Goal: Task Accomplishment & Management: Complete application form

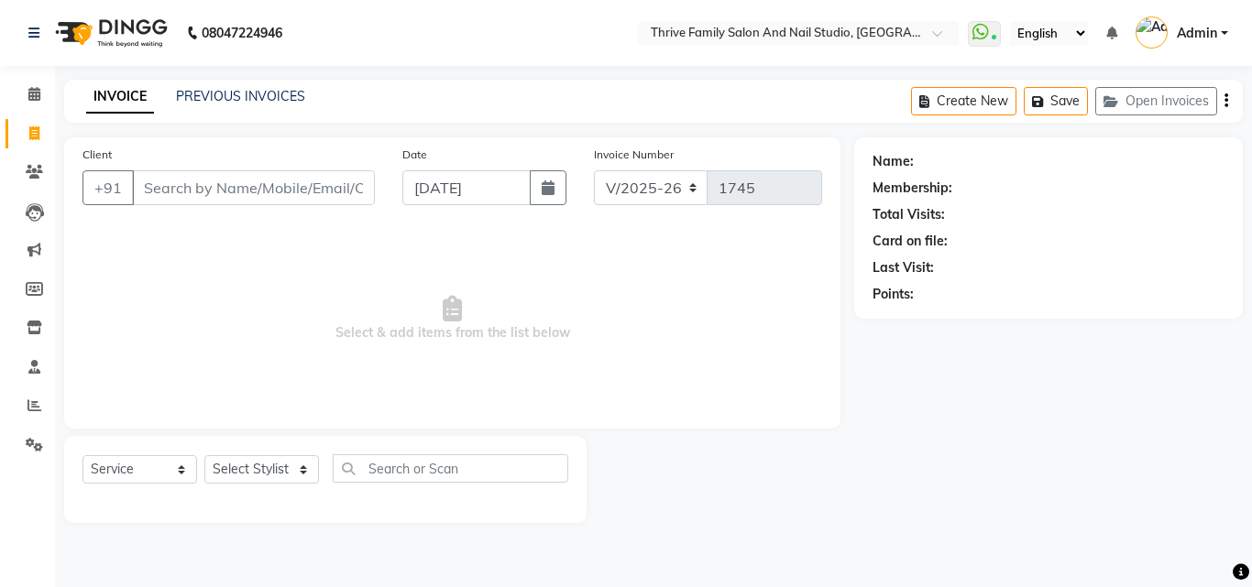
select select "5990"
select select "service"
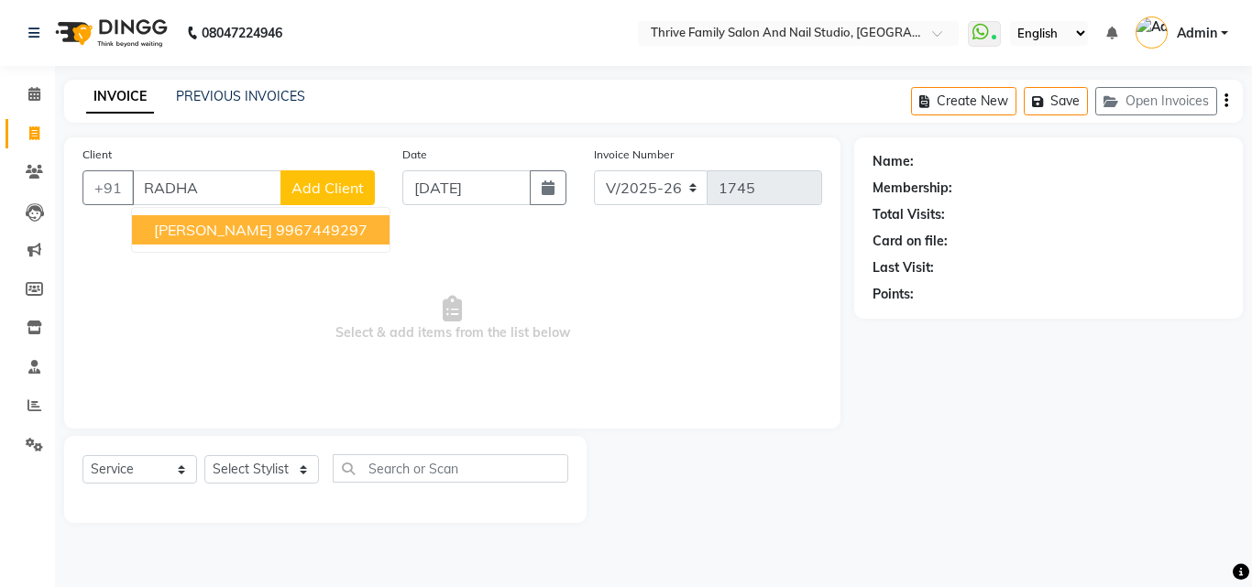
click at [279, 229] on ngb-highlight "9967449297" at bounding box center [322, 230] width 92 height 18
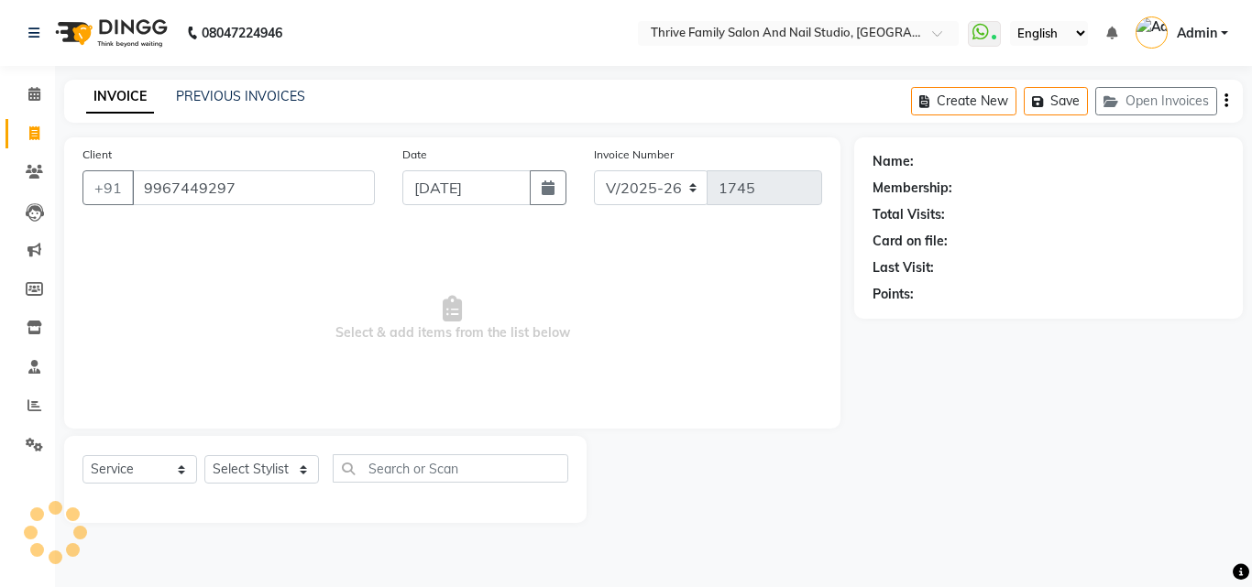
type input "9967449297"
select select "1: Object"
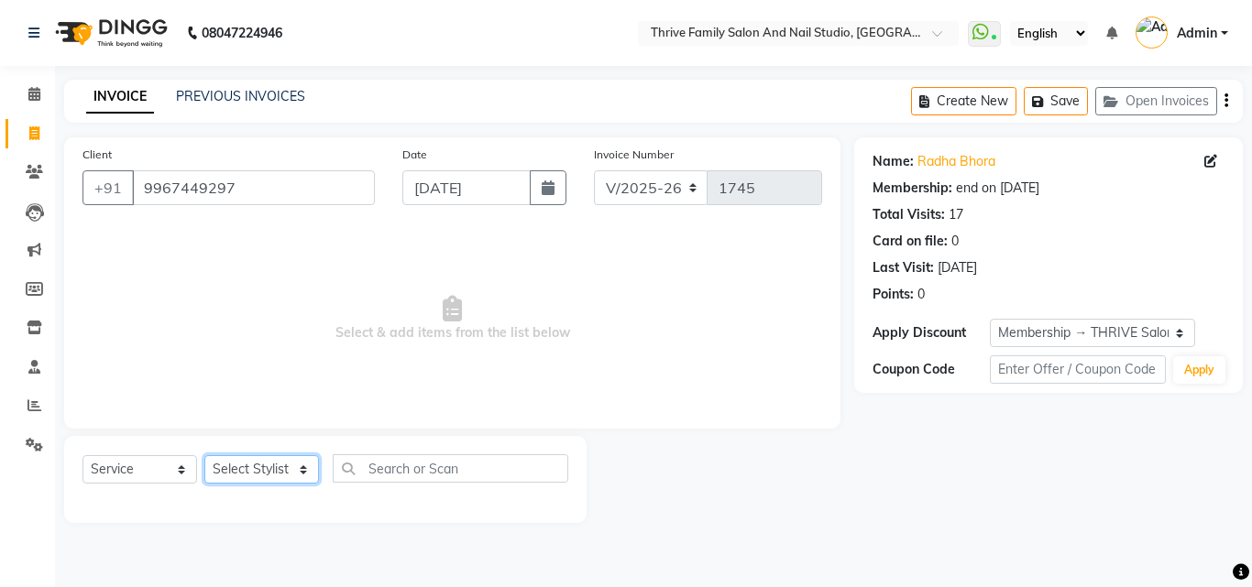
click at [262, 470] on select "Select Stylist [PERSON_NAME] [PERSON_NAME] [PERSON_NAME] Manager [PERSON_NAME] …" at bounding box center [261, 469] width 115 height 28
select select "77558"
click at [204, 455] on select "Select Stylist [PERSON_NAME] [PERSON_NAME] [PERSON_NAME] Manager [PERSON_NAME] …" at bounding box center [261, 469] width 115 height 28
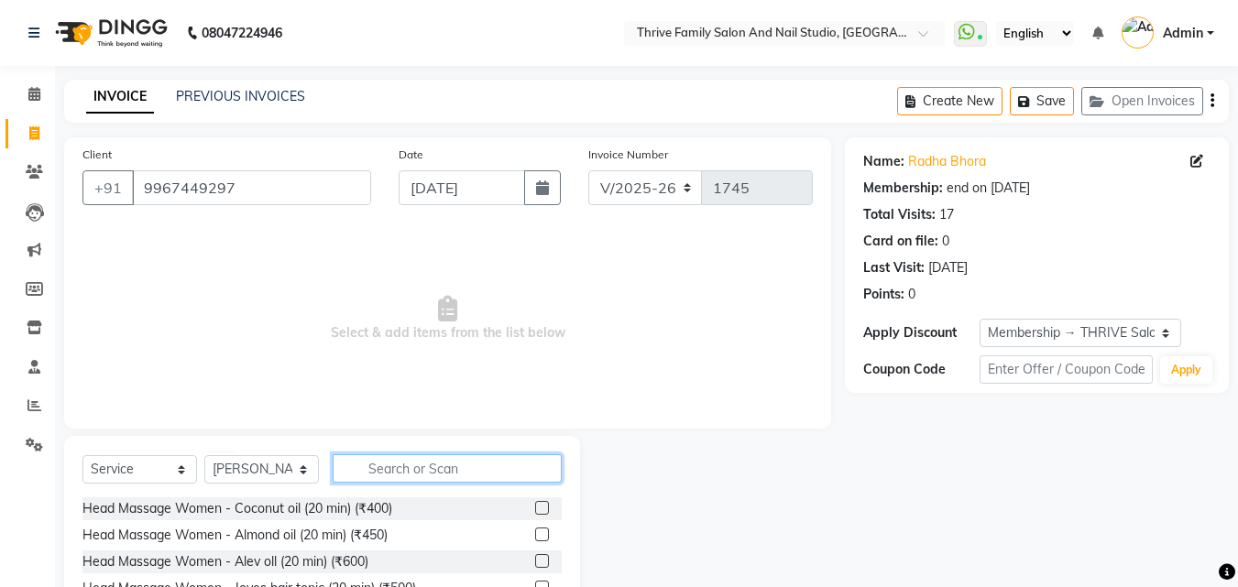
click at [388, 464] on input "text" at bounding box center [447, 469] width 229 height 28
type input "5"
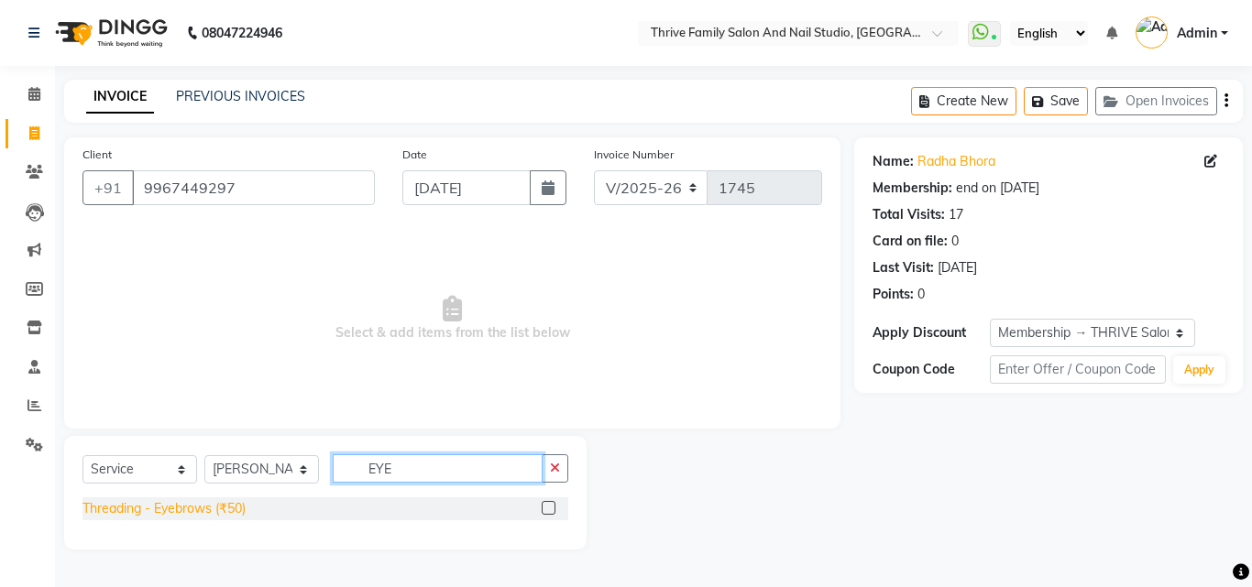
type input "EYE"
click at [219, 514] on div "Threading - Eyebrows (₹50)" at bounding box center [163, 508] width 163 height 19
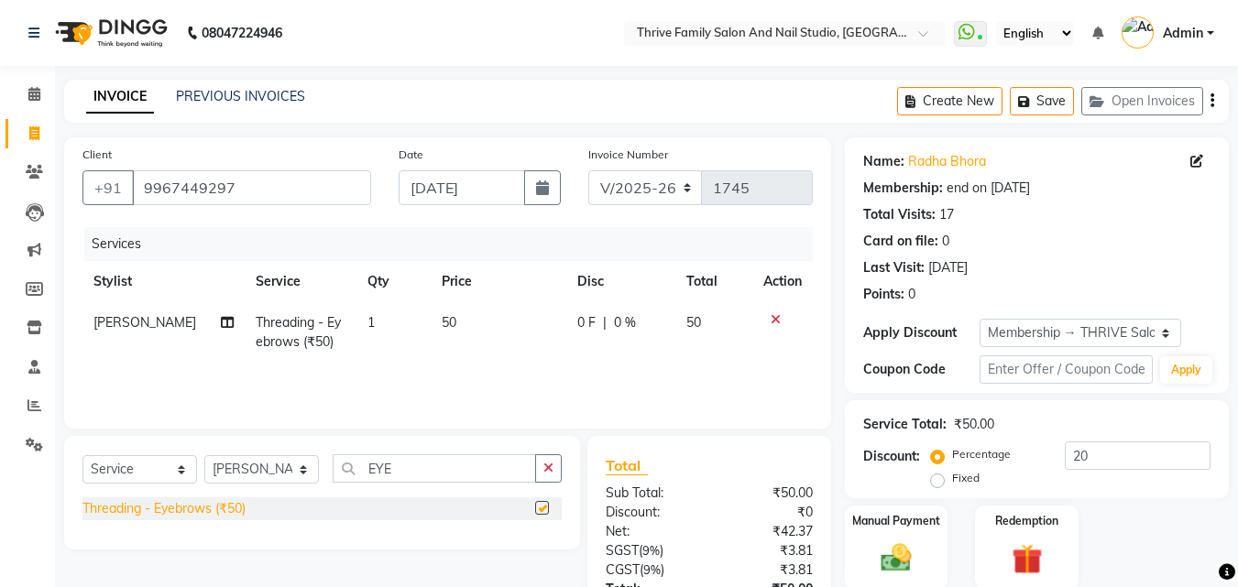
checkbox input "false"
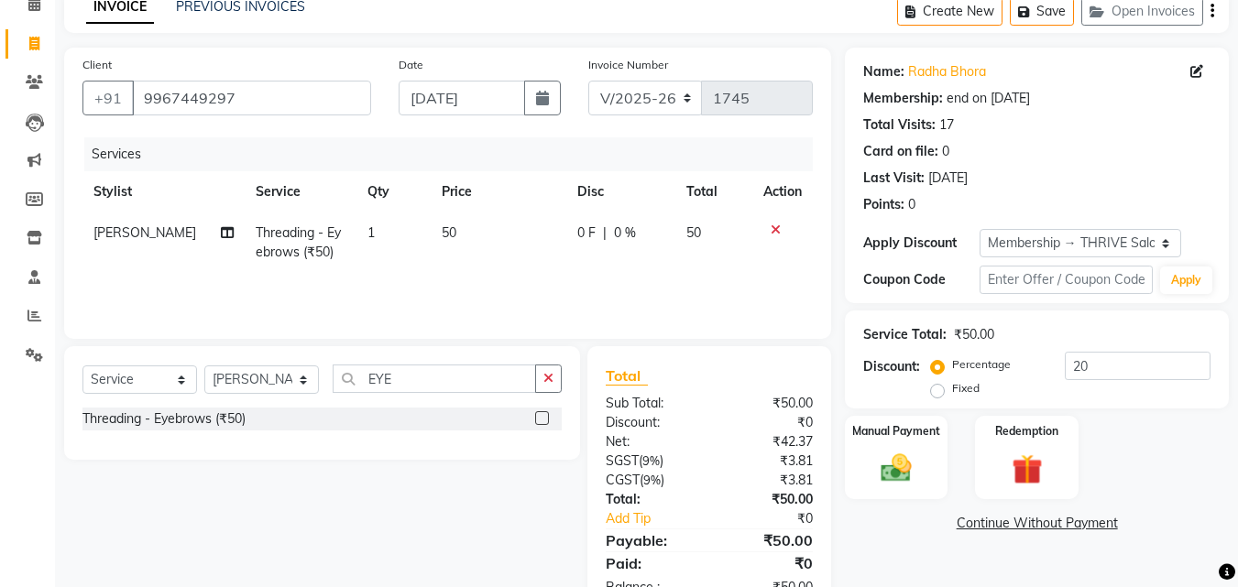
scroll to position [146, 0]
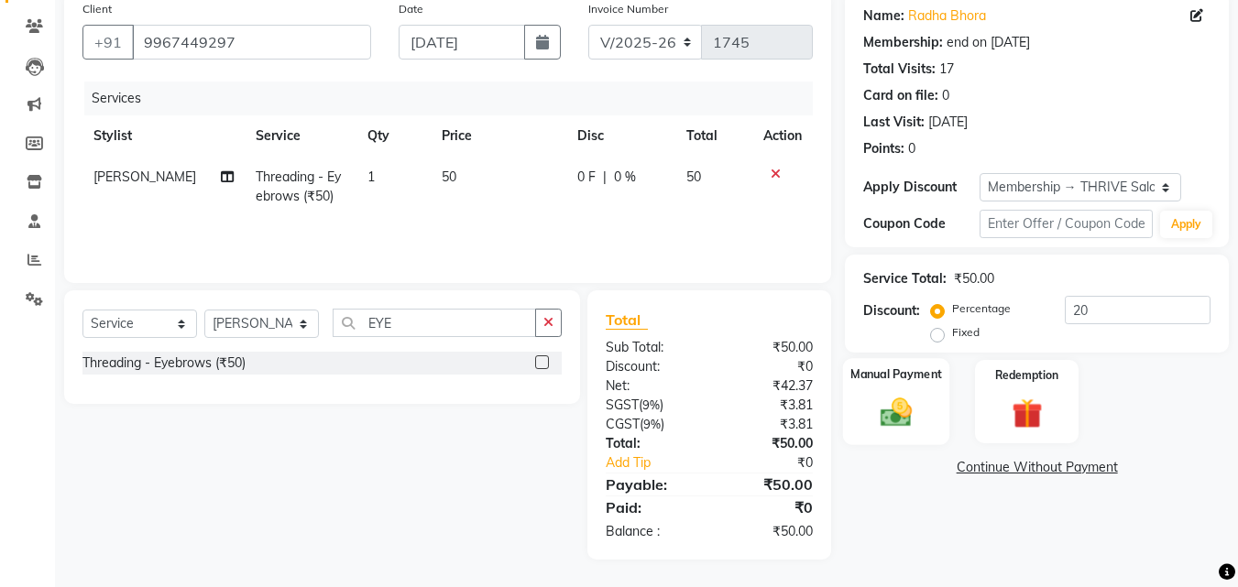
click at [890, 421] on img at bounding box center [896, 412] width 51 height 37
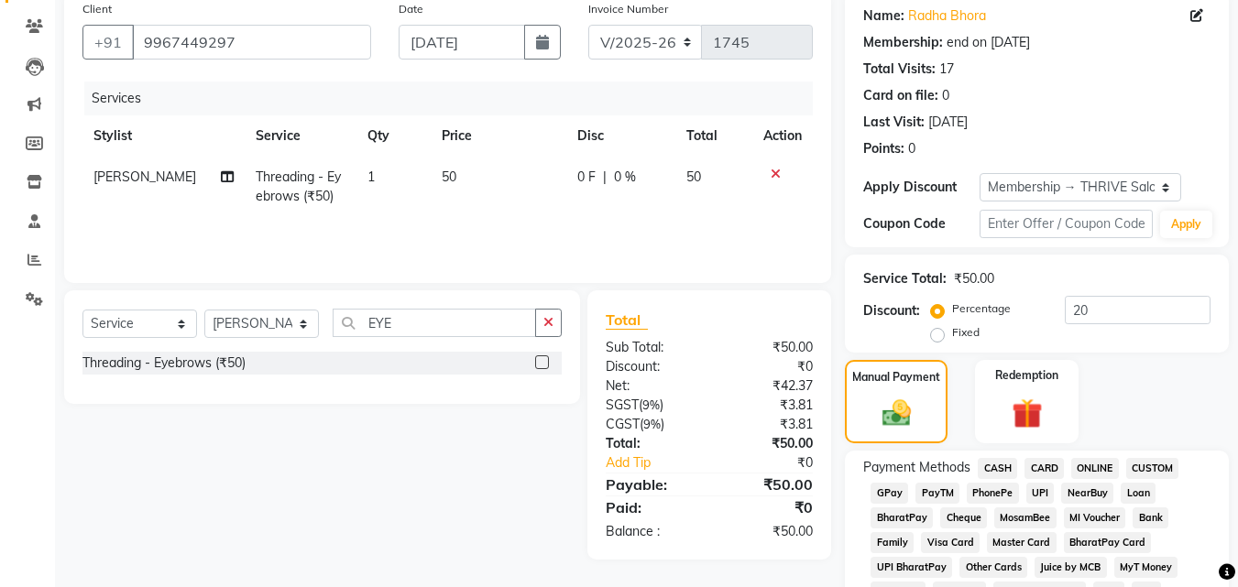
click at [377, 440] on div "Select Service Product Membership Package Voucher Prepaid Gift Card Select Styl…" at bounding box center [315, 425] width 530 height 269
click at [149, 326] on select "Select Service Product Membership Package Voucher Prepaid Gift Card" at bounding box center [139, 324] width 115 height 28
select select "product"
click at [82, 310] on select "Select Service Product Membership Package Voucher Prepaid Gift Card" at bounding box center [139, 324] width 115 height 28
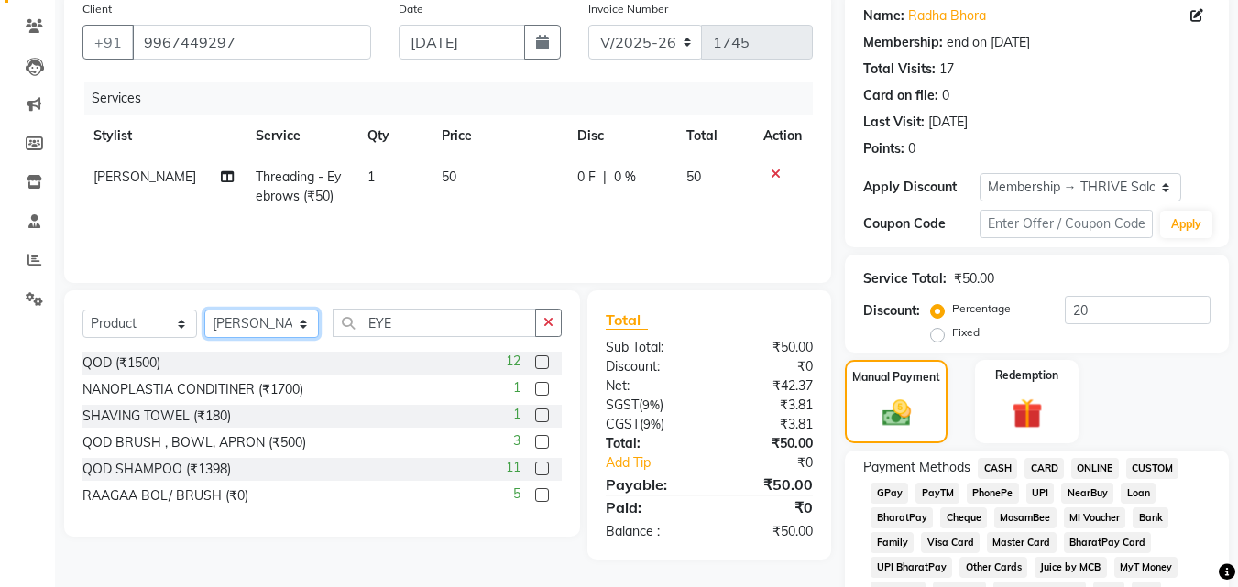
click at [292, 329] on select "Select Stylist [PERSON_NAME] [PERSON_NAME] [PERSON_NAME] Manager [PERSON_NAME] …" at bounding box center [261, 324] width 115 height 28
select select "88061"
click at [204, 310] on select "Select Stylist [PERSON_NAME] [PERSON_NAME] [PERSON_NAME] Manager [PERSON_NAME] …" at bounding box center [261, 324] width 115 height 28
click at [142, 327] on select "Select Service Product Membership Package Voucher Prepaid Gift Card" at bounding box center [139, 324] width 115 height 28
select select "select"
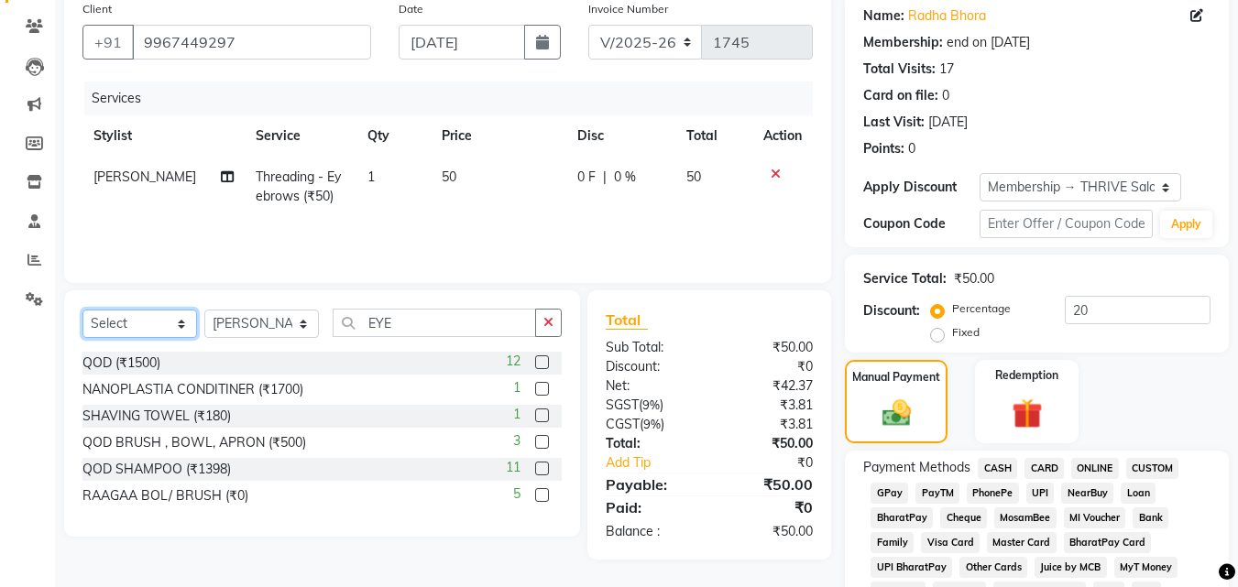
click at [82, 310] on select "Select Service Product Membership Package Voucher Prepaid Gift Card" at bounding box center [139, 324] width 115 height 28
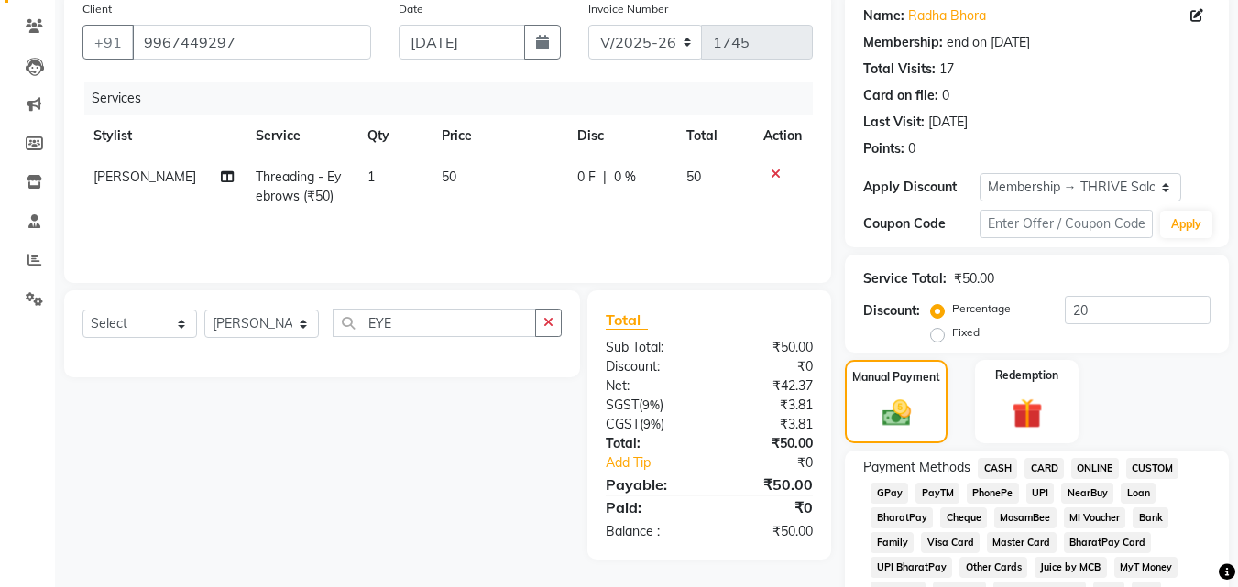
click at [346, 488] on div "Select Service Product Membership Package Voucher Prepaid Gift Card Select Styl…" at bounding box center [315, 425] width 530 height 269
click at [933, 488] on span "PayTM" at bounding box center [938, 493] width 44 height 21
click at [997, 464] on span "CASH" at bounding box center [997, 468] width 39 height 21
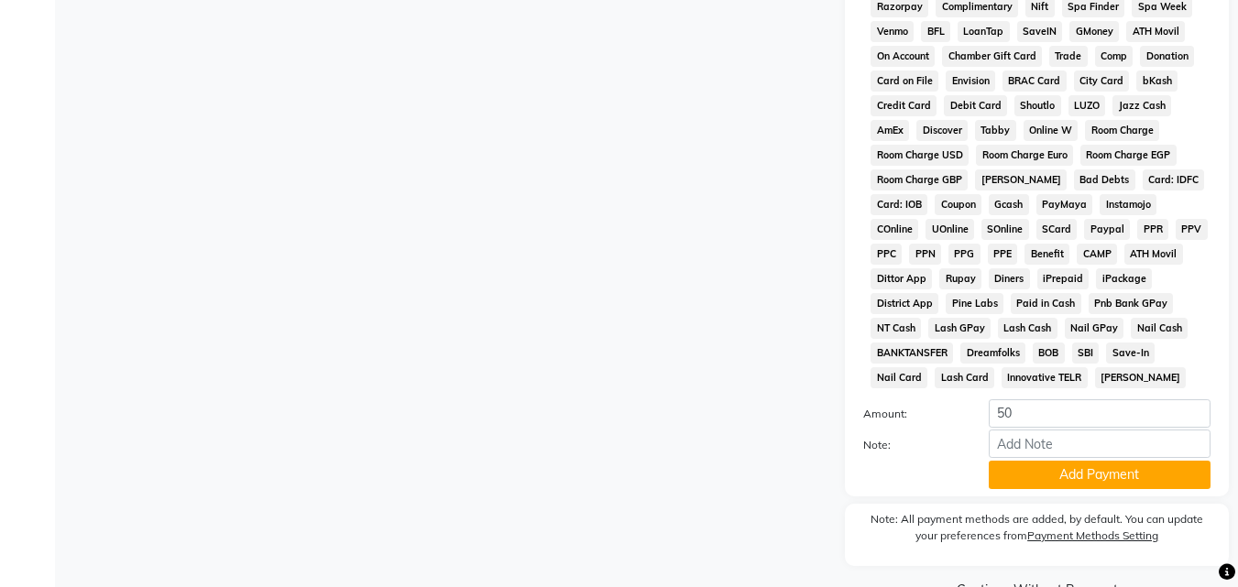
scroll to position [850, 0]
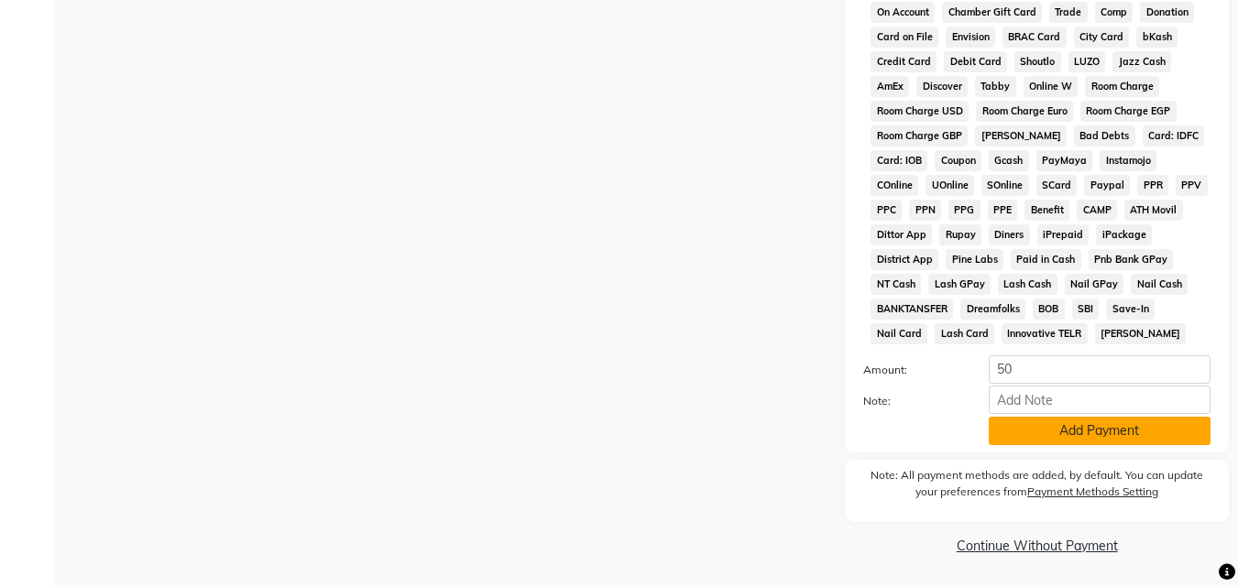
click at [1072, 442] on button "Add Payment" at bounding box center [1100, 431] width 222 height 28
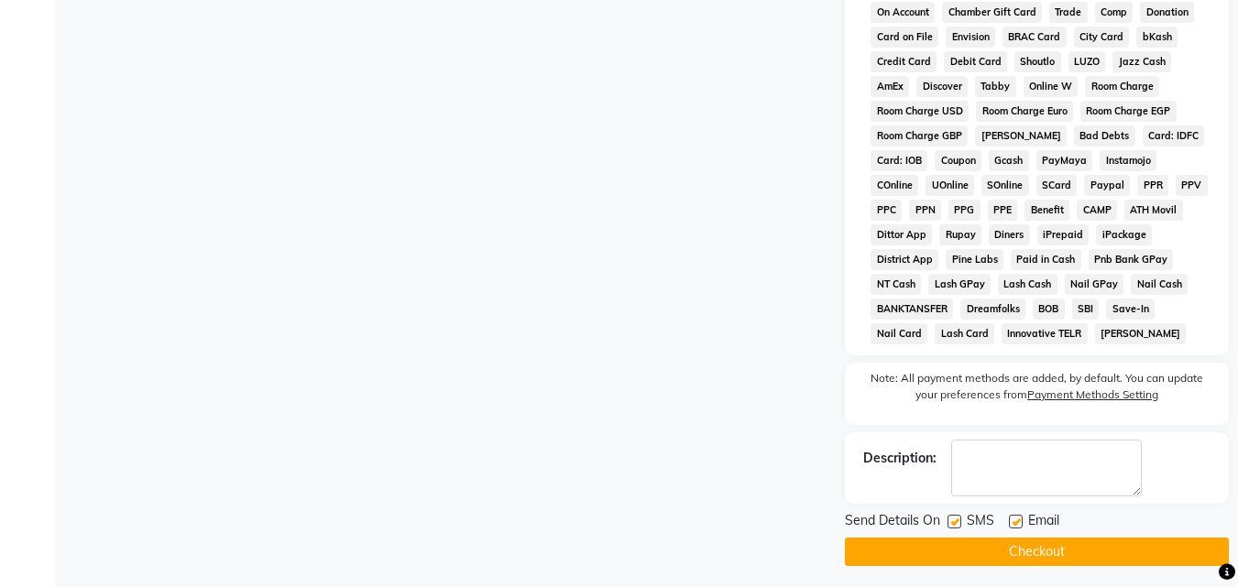
click at [1039, 564] on button "Checkout" at bounding box center [1037, 552] width 384 height 28
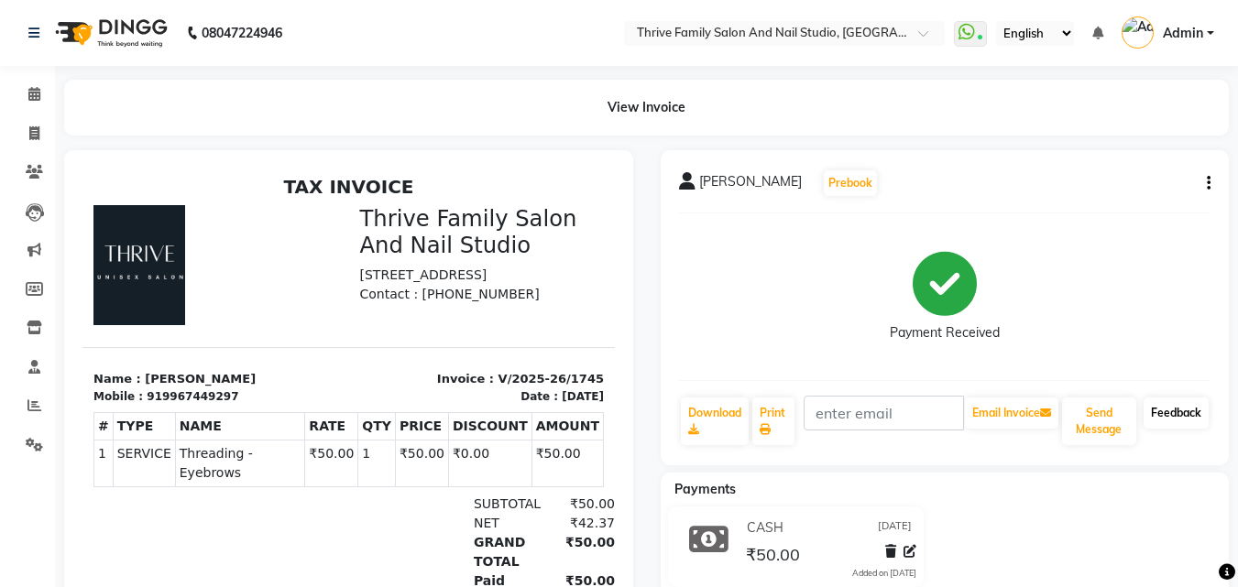
click at [1181, 419] on link "Feedback" at bounding box center [1176, 413] width 65 height 31
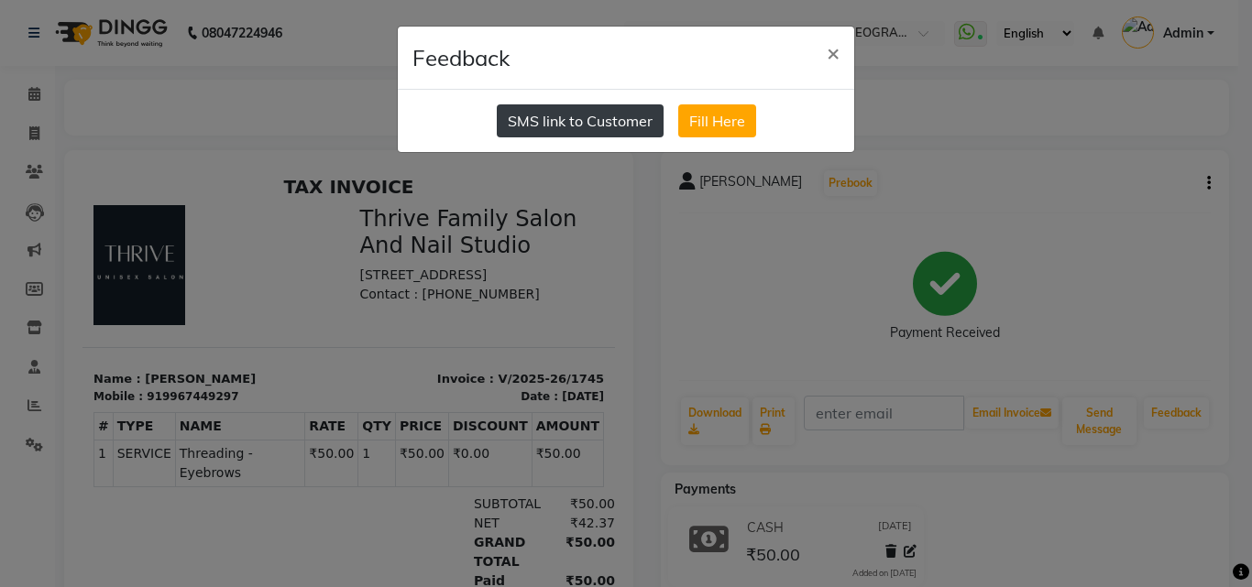
click at [557, 115] on button "SMS link to Customer" at bounding box center [580, 120] width 167 height 33
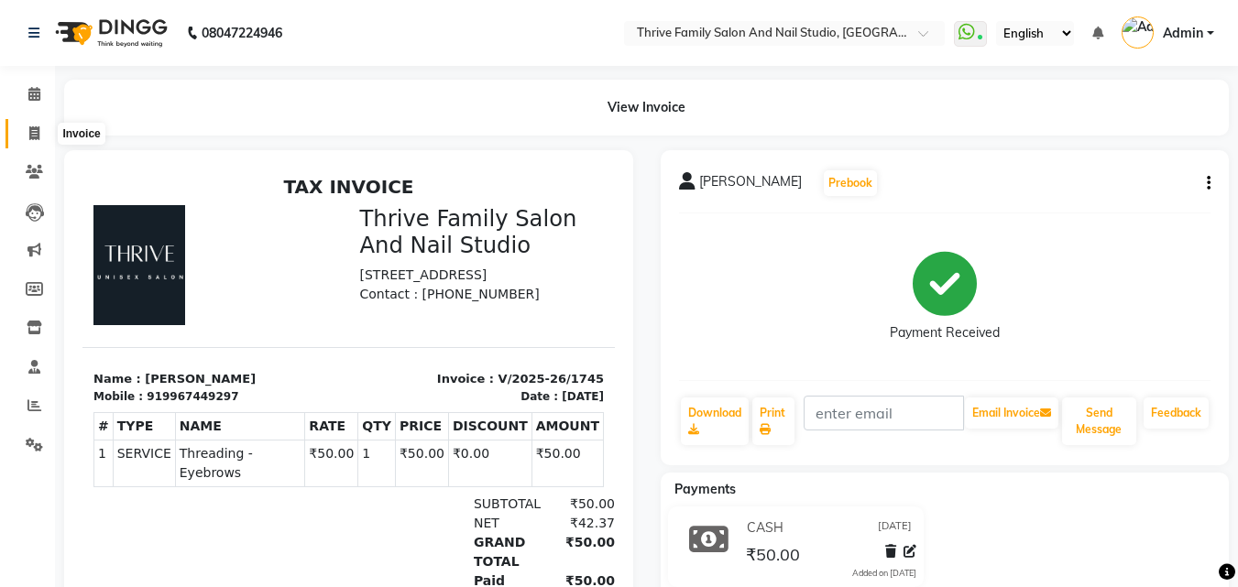
click at [37, 130] on icon at bounding box center [34, 133] width 10 height 14
select select "5990"
select select "service"
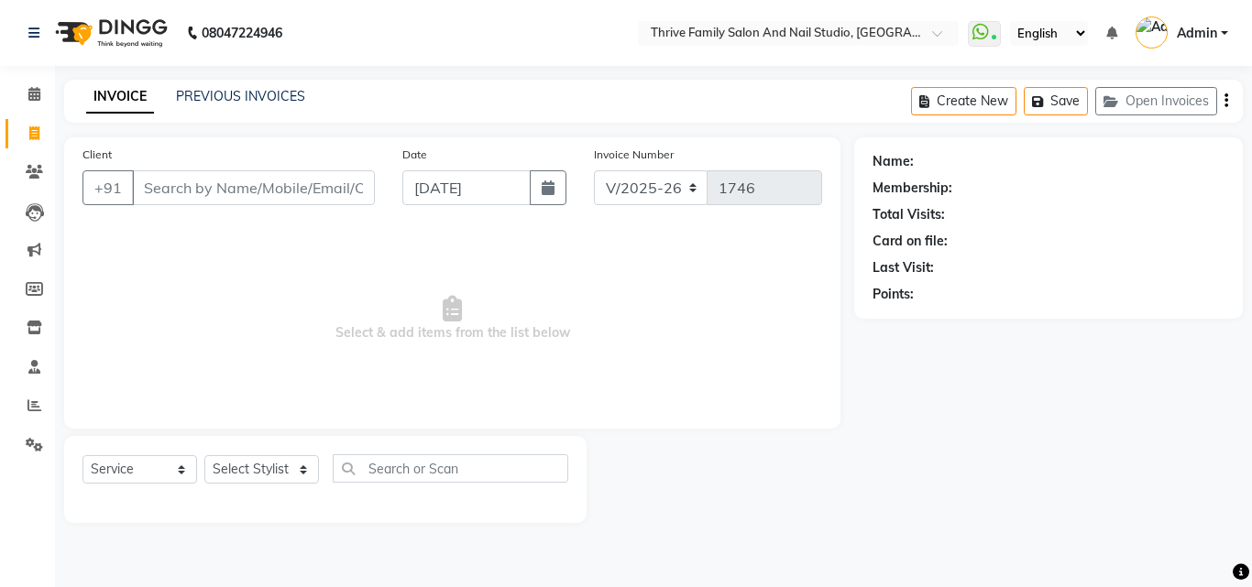
click at [168, 186] on input "Client" at bounding box center [253, 187] width 243 height 35
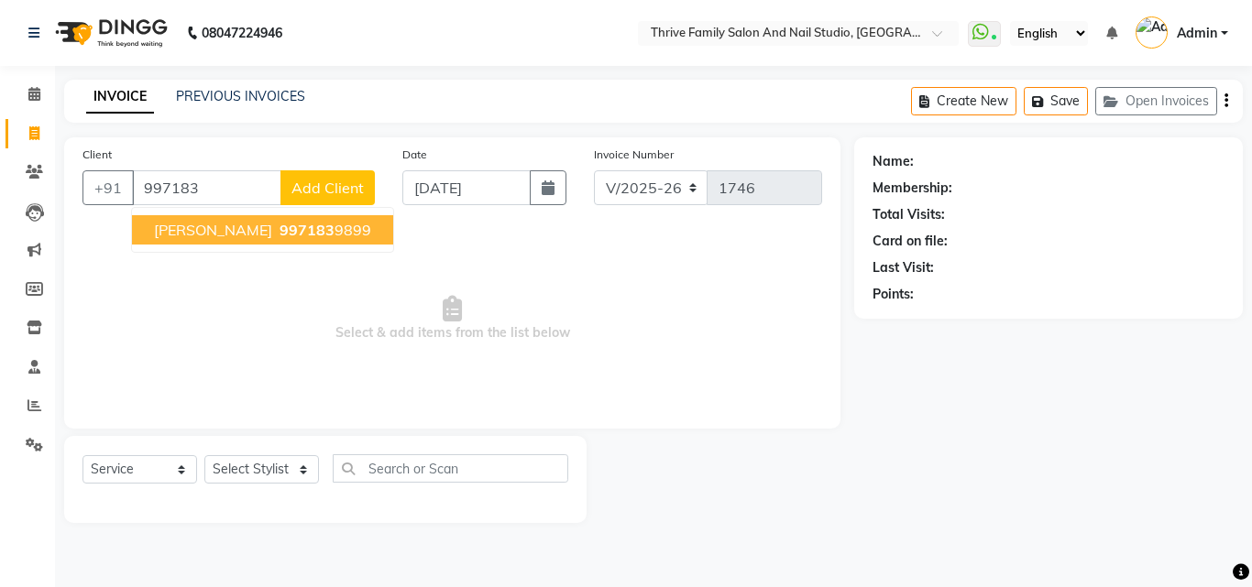
click at [301, 232] on ngb-highlight "997183 9899" at bounding box center [323, 230] width 95 height 18
type input "9971839899"
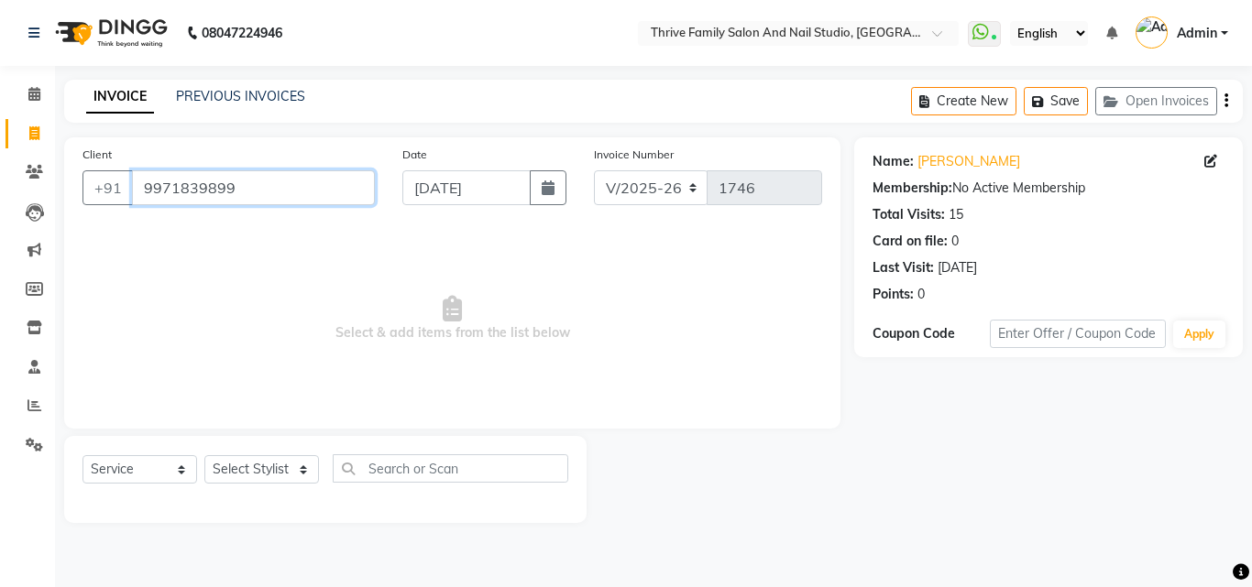
click at [298, 190] on input "9971839899" at bounding box center [253, 187] width 243 height 35
click at [282, 475] on select "Select Stylist [PERSON_NAME] [PERSON_NAME] [PERSON_NAME] Manager [PERSON_NAME] …" at bounding box center [261, 469] width 115 height 28
select select "88061"
click at [204, 455] on select "Select Stylist [PERSON_NAME] [PERSON_NAME] [PERSON_NAME] Manager [PERSON_NAME] …" at bounding box center [261, 469] width 115 height 28
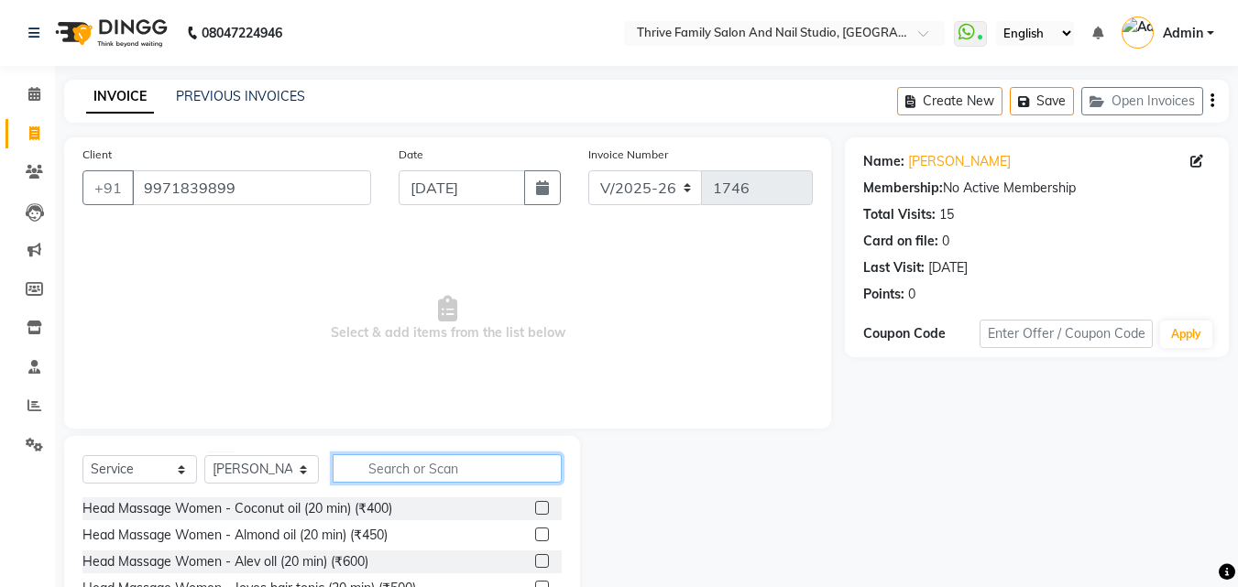
click at [389, 470] on input "text" at bounding box center [447, 469] width 229 height 28
drag, startPoint x: 389, startPoint y: 470, endPoint x: 382, endPoint y: 457, distance: 14.3
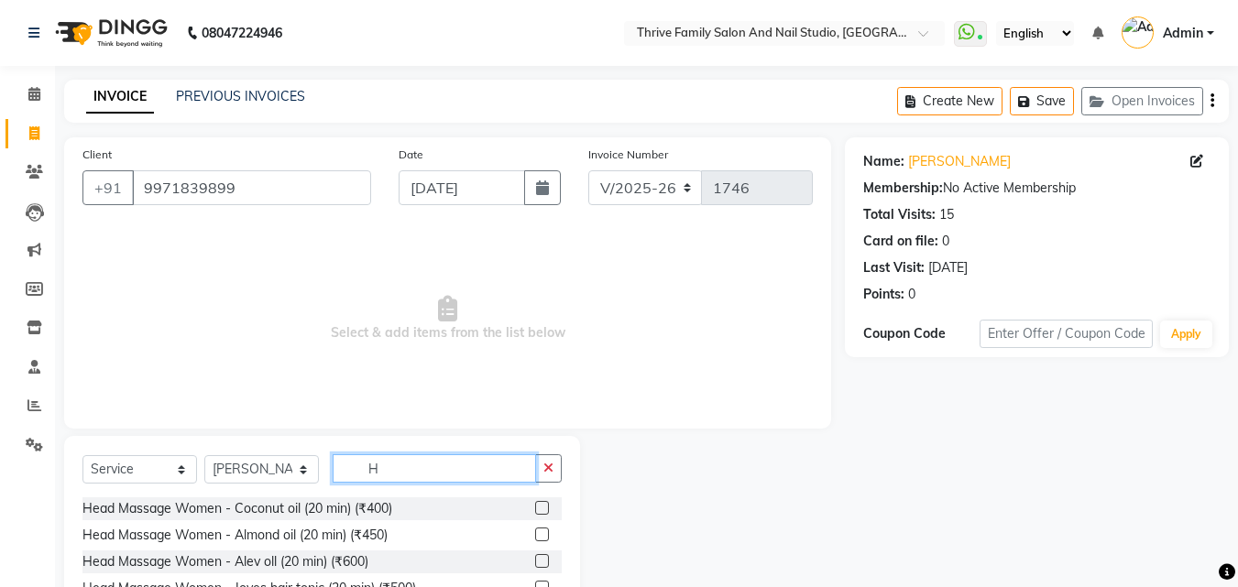
click at [382, 457] on input "H" at bounding box center [434, 469] width 203 height 28
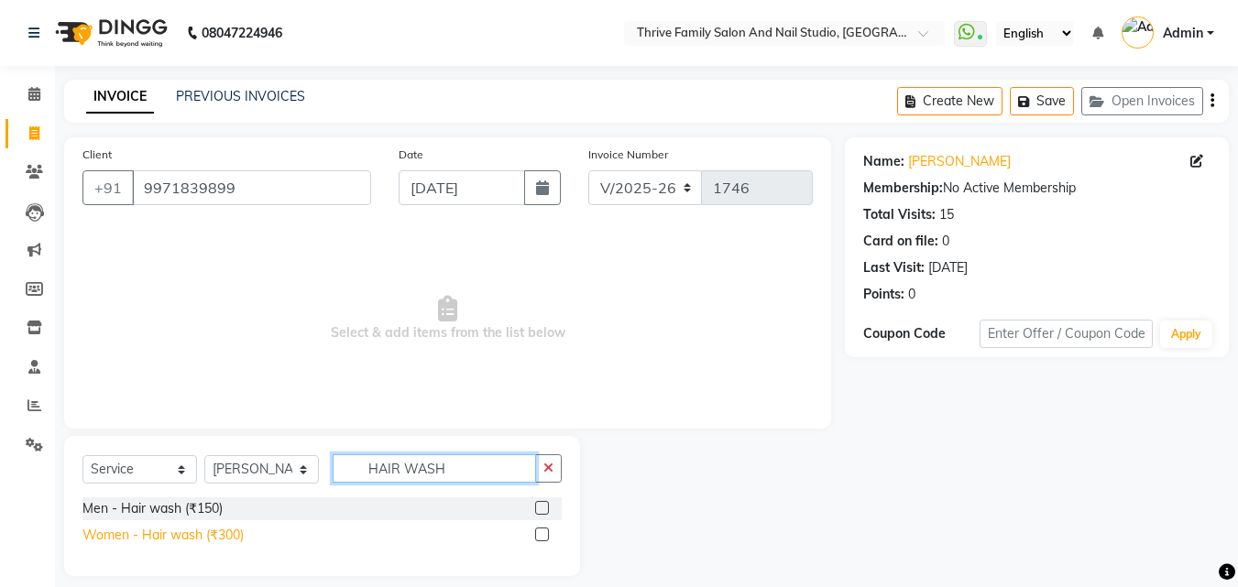
type input "HAIR WASH"
click at [184, 535] on div "Women - Hair wash (₹300)" at bounding box center [162, 535] width 161 height 19
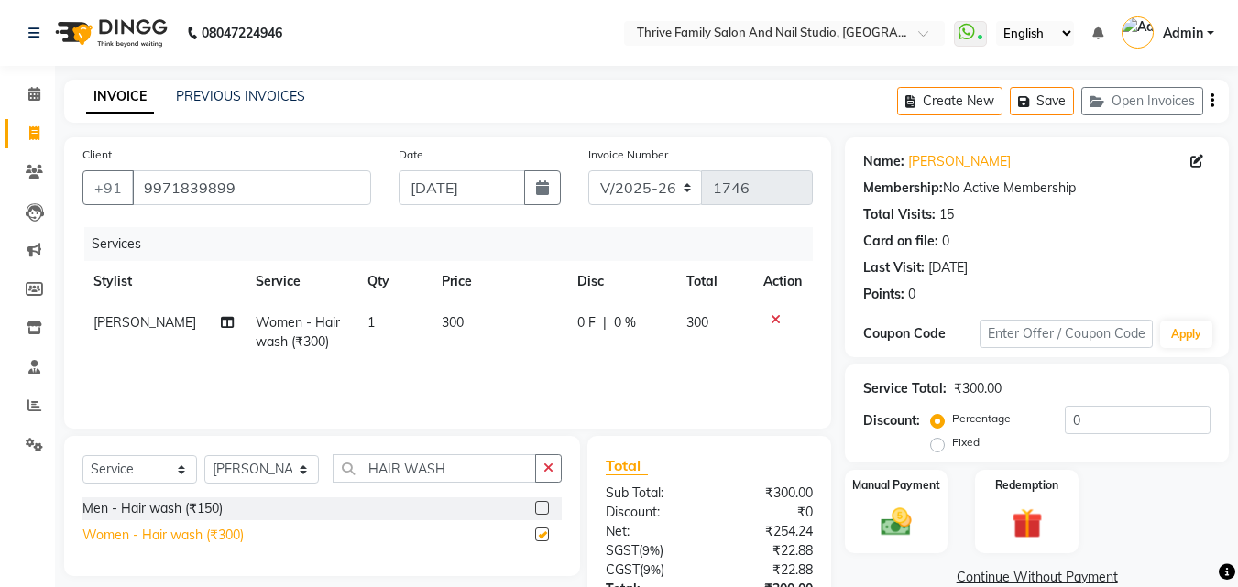
checkbox input "false"
click at [895, 526] on img at bounding box center [896, 522] width 51 height 37
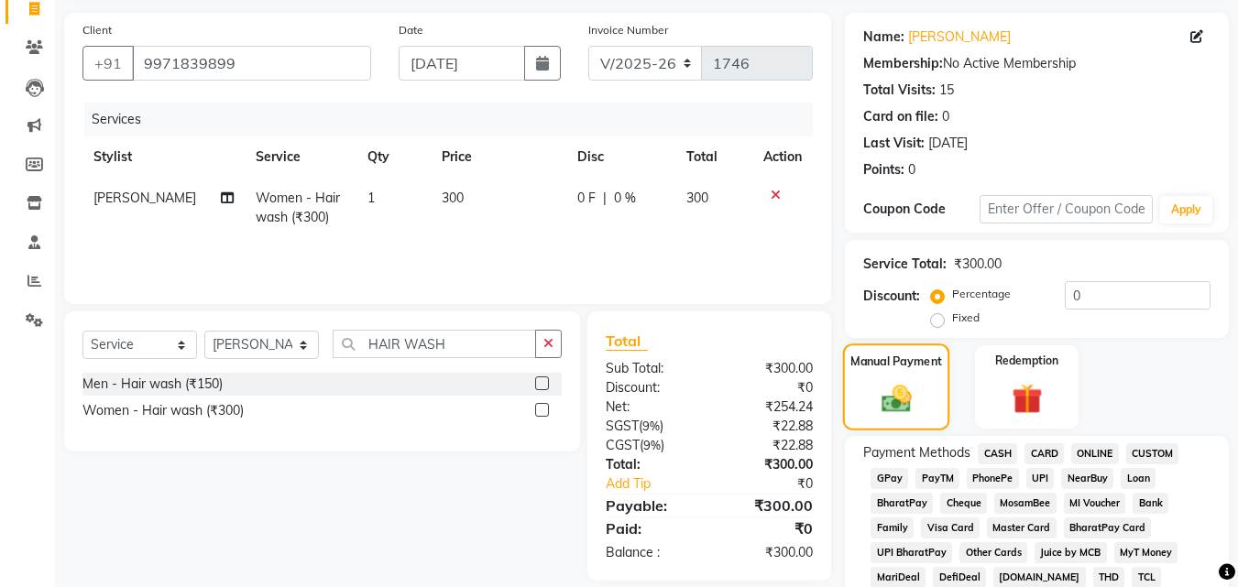
scroll to position [126, 0]
click at [928, 479] on span "PayTM" at bounding box center [938, 477] width 44 height 21
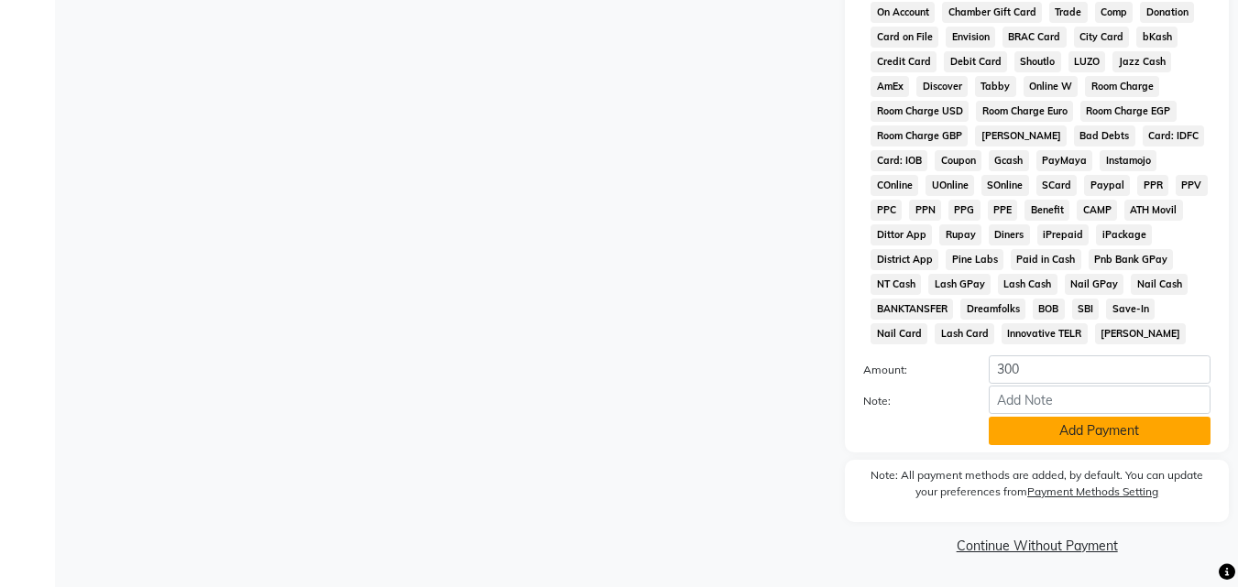
click at [1065, 431] on button "Add Payment" at bounding box center [1100, 431] width 222 height 28
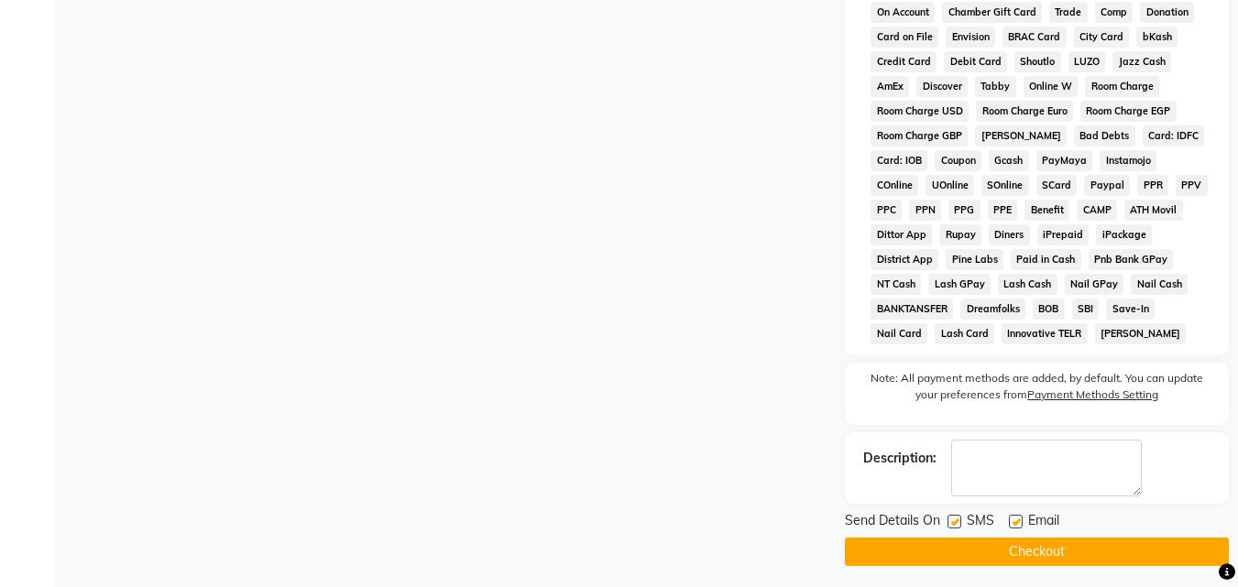
click at [1034, 542] on button "Checkout" at bounding box center [1037, 552] width 384 height 28
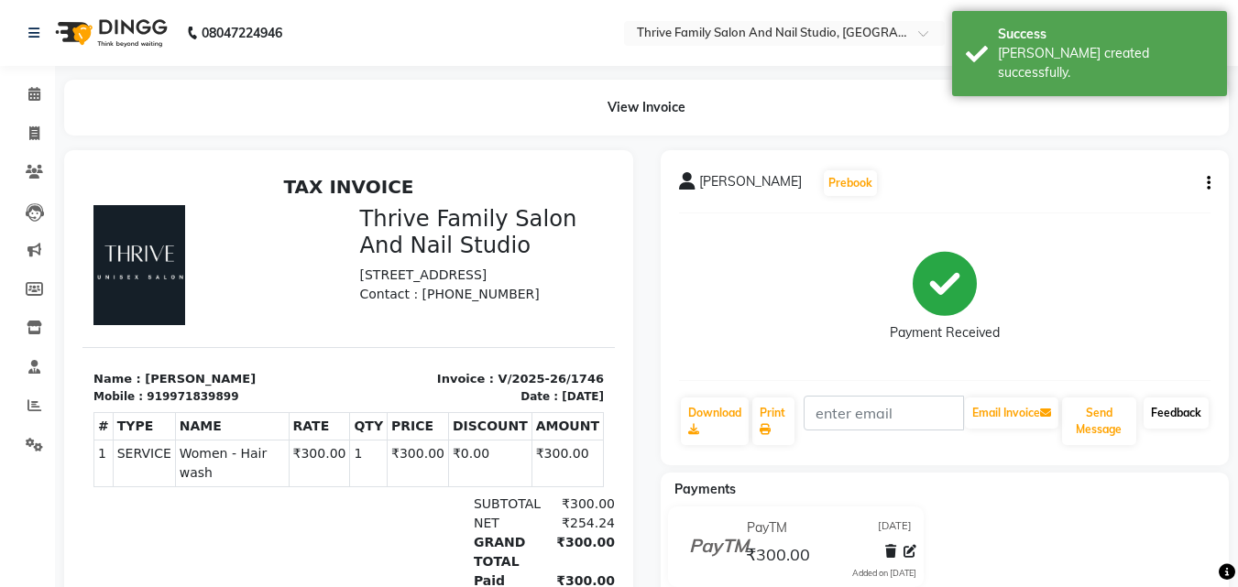
click at [1175, 419] on link "Feedback" at bounding box center [1176, 413] width 65 height 31
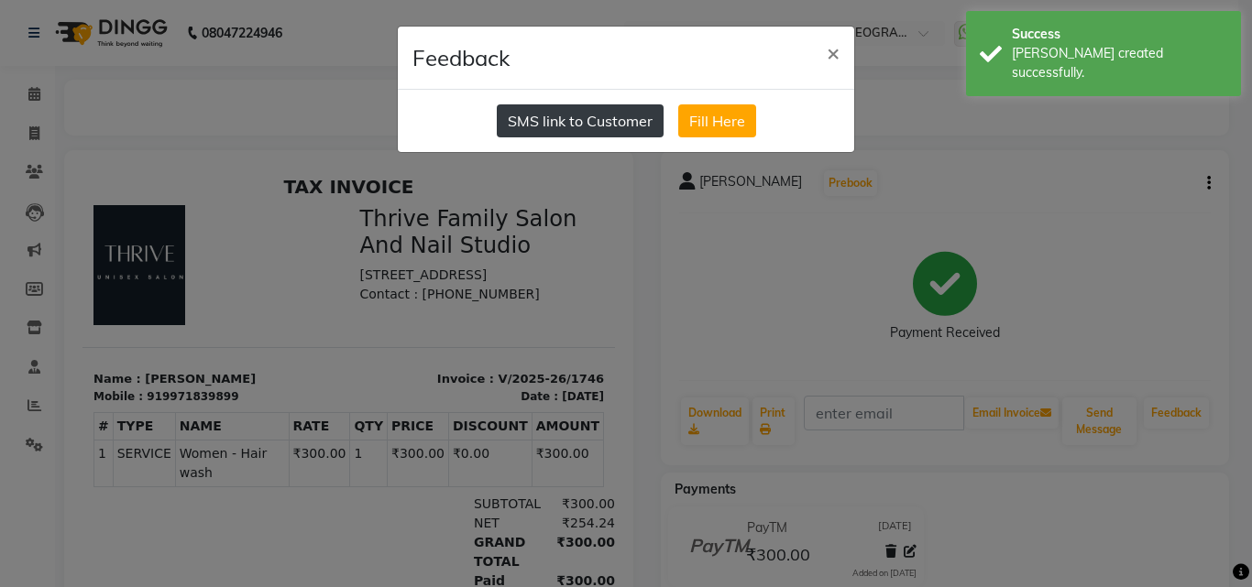
click at [594, 112] on button "SMS link to Customer" at bounding box center [580, 120] width 167 height 33
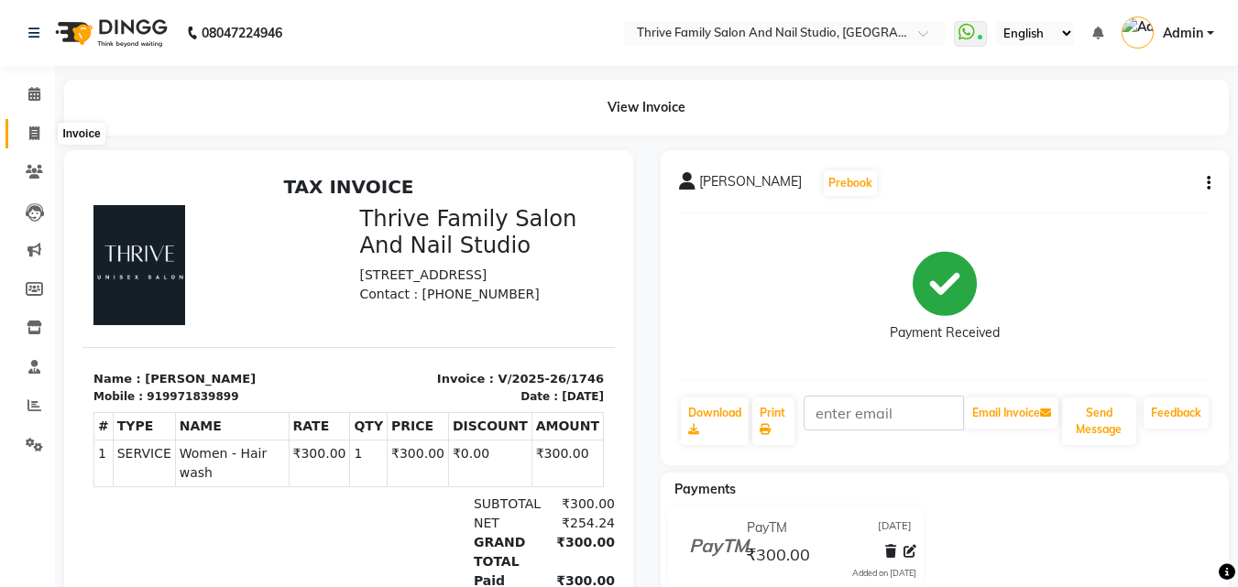
click at [36, 139] on icon at bounding box center [34, 133] width 10 height 14
select select "5990"
select select "service"
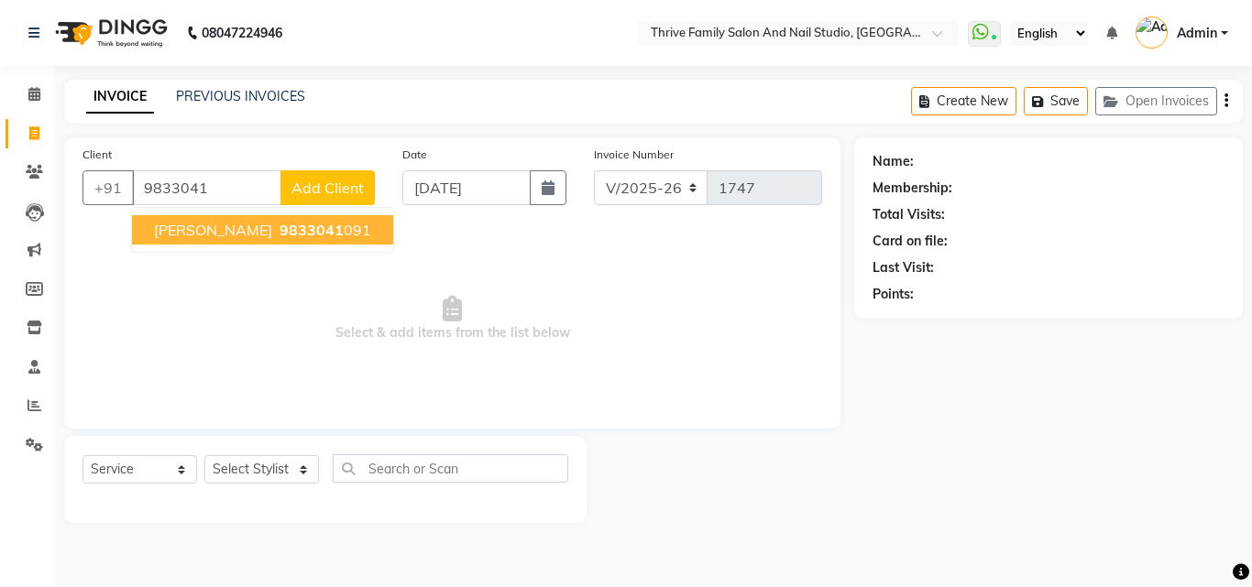
click at [280, 237] on span "9833041" at bounding box center [312, 230] width 64 height 18
type input "9833041091"
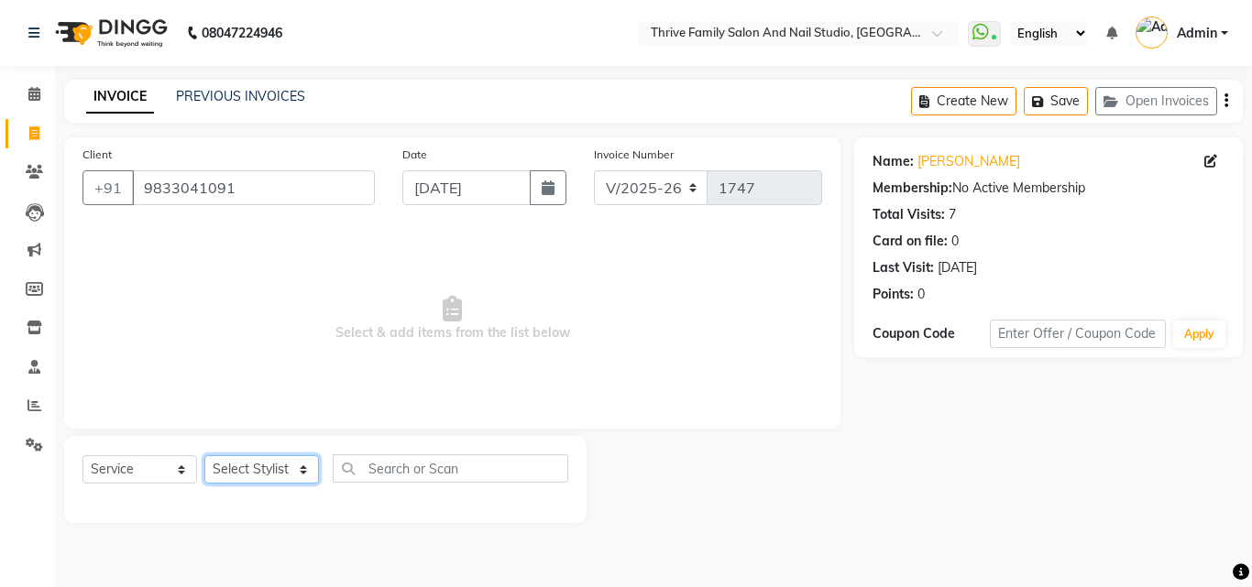
click at [258, 471] on select "Select Stylist [PERSON_NAME] [PERSON_NAME] [PERSON_NAME] Manager [PERSON_NAME] …" at bounding box center [261, 469] width 115 height 28
select select "77558"
click at [204, 455] on select "Select Stylist [PERSON_NAME] [PERSON_NAME] [PERSON_NAME] Manager [PERSON_NAME] …" at bounding box center [261, 469] width 115 height 28
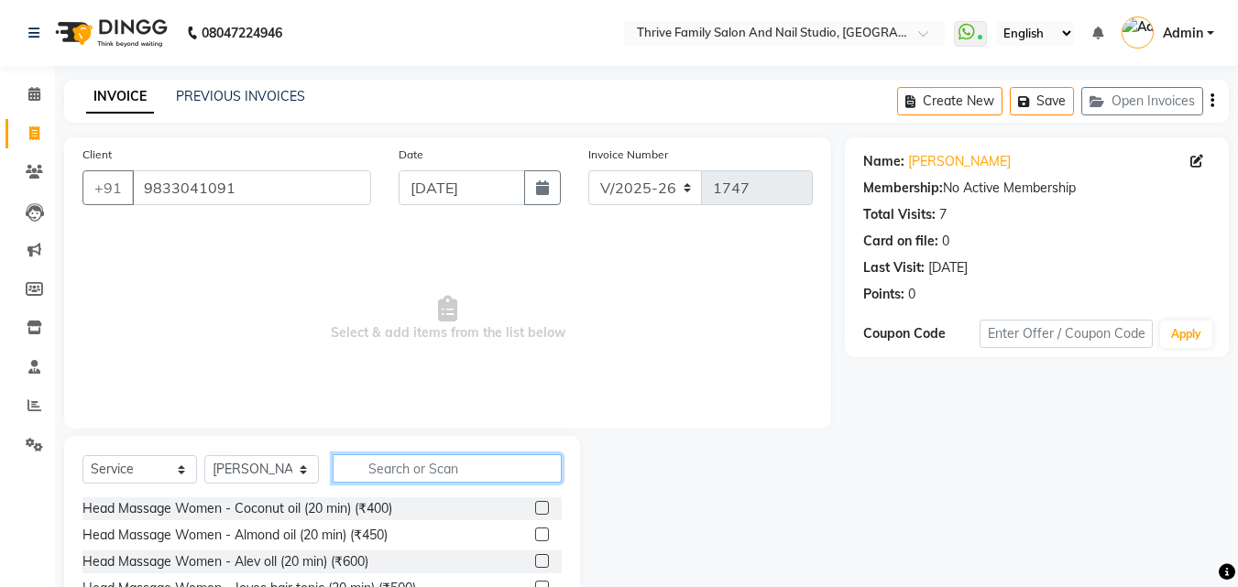
click at [377, 457] on input "text" at bounding box center [447, 469] width 229 height 28
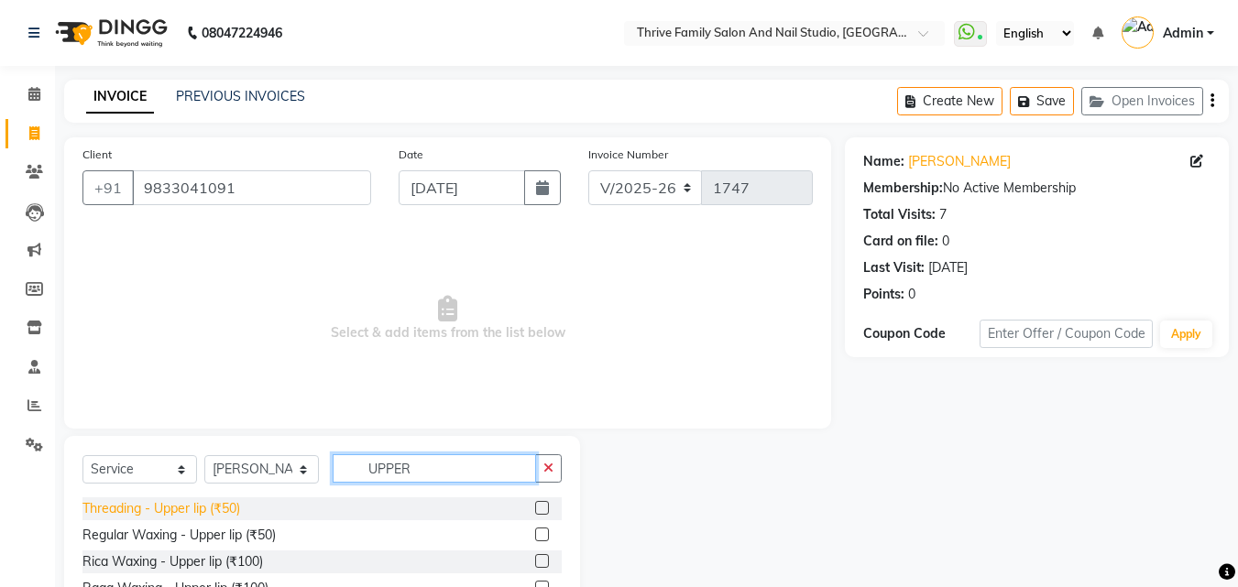
type input "UPPER"
click at [218, 504] on div "Threading - Upper lip (₹50)" at bounding box center [161, 508] width 158 height 19
checkbox input "false"
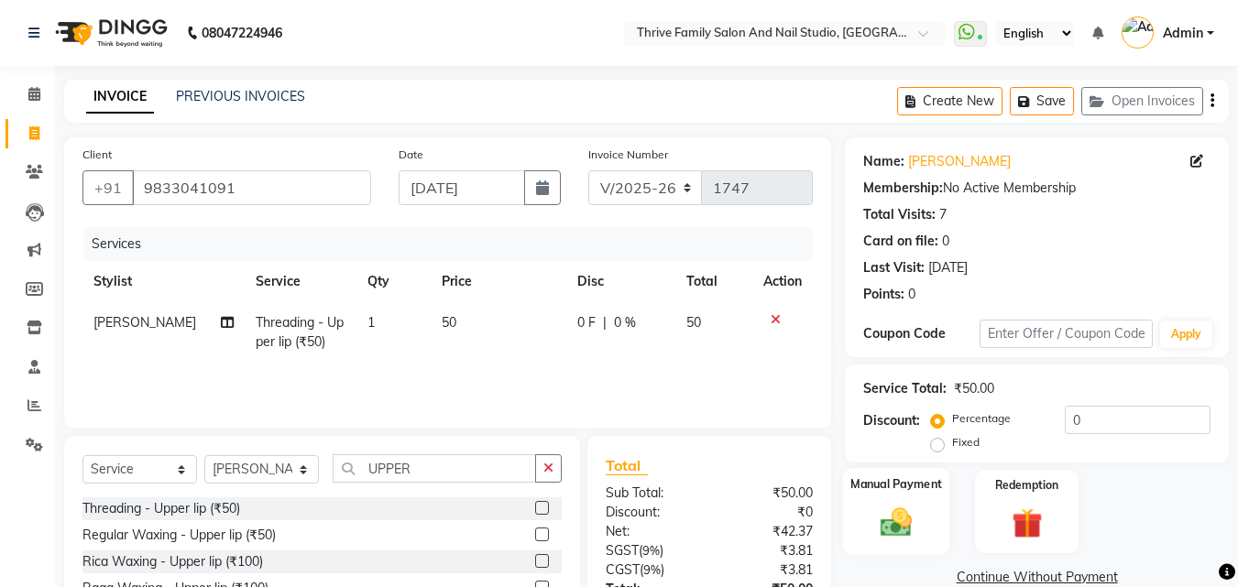
click at [898, 516] on img at bounding box center [896, 522] width 51 height 37
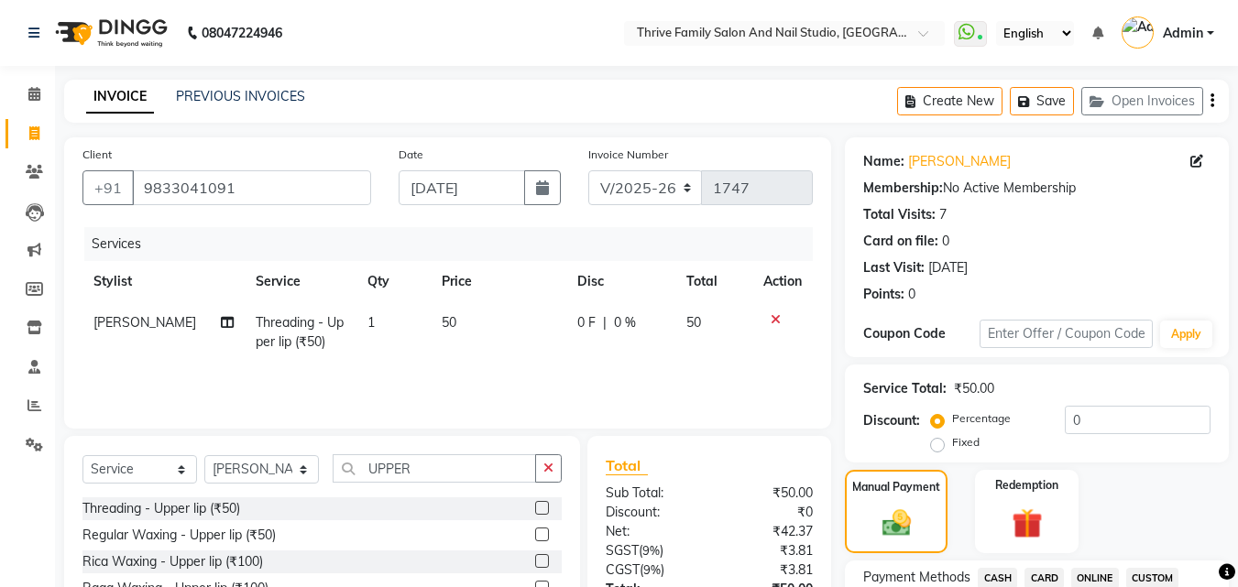
click at [1004, 581] on span "CASH" at bounding box center [997, 578] width 39 height 21
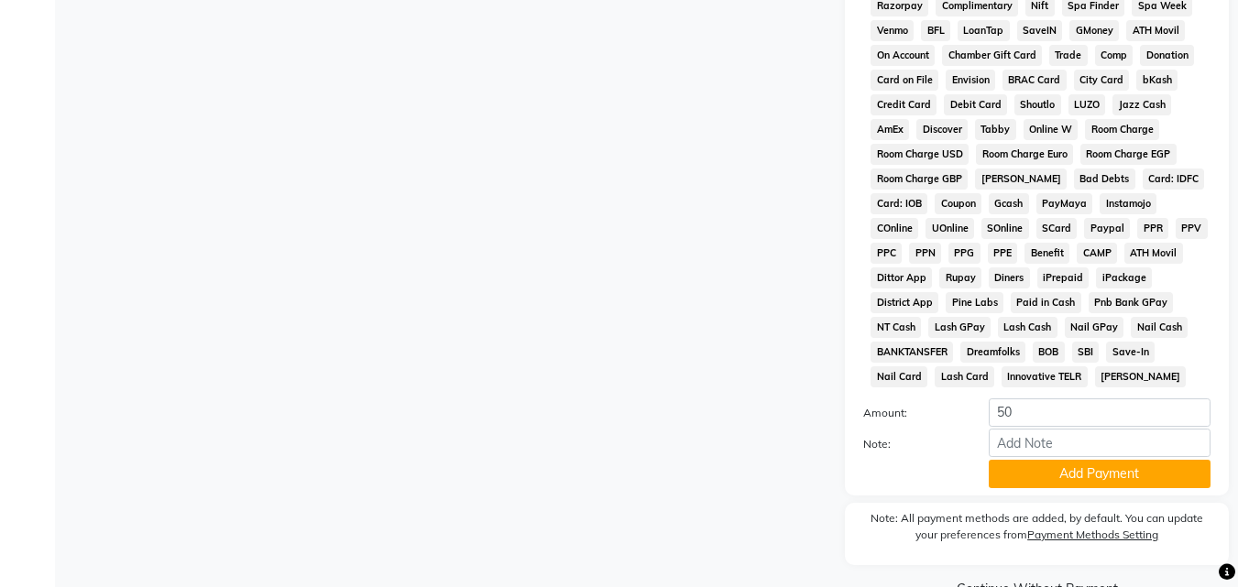
scroll to position [814, 0]
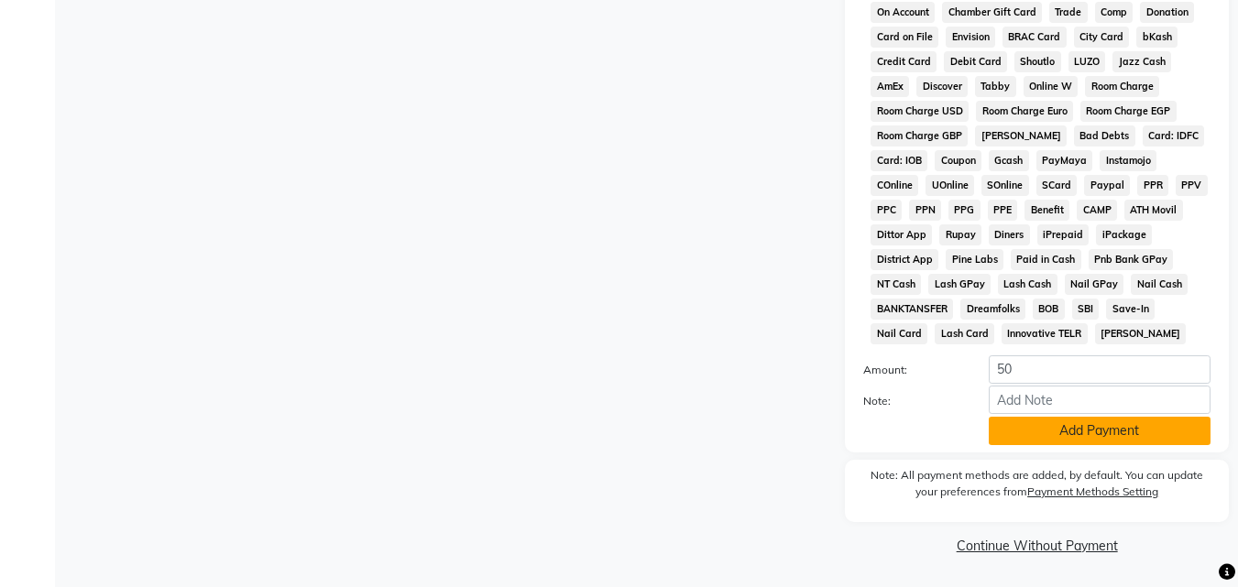
click at [1058, 438] on button "Add Payment" at bounding box center [1100, 431] width 222 height 28
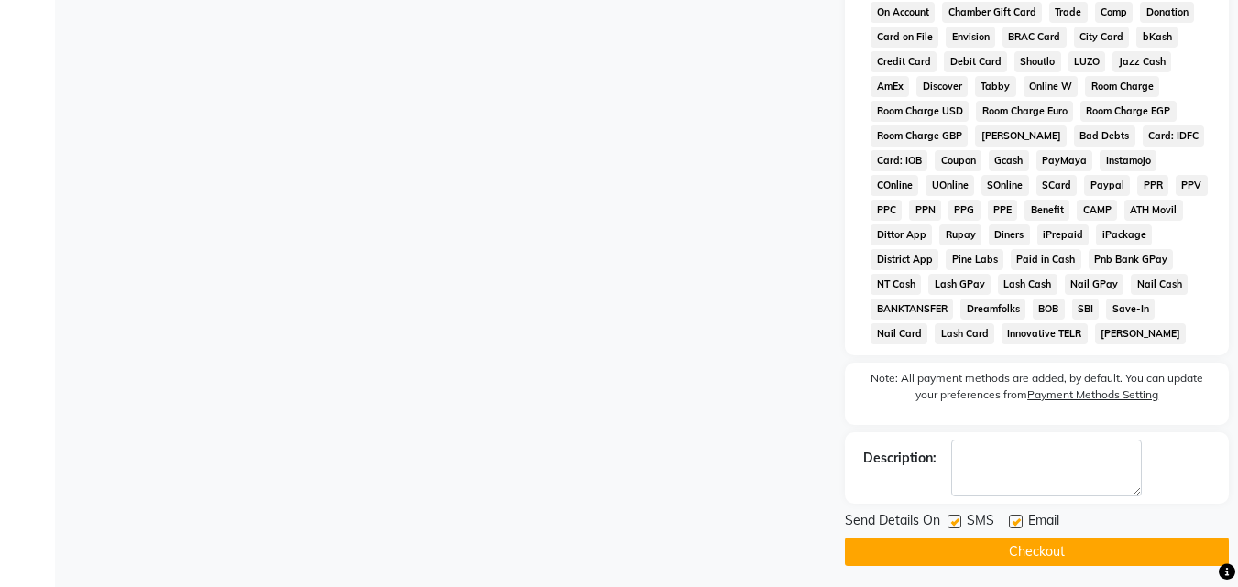
scroll to position [820, 0]
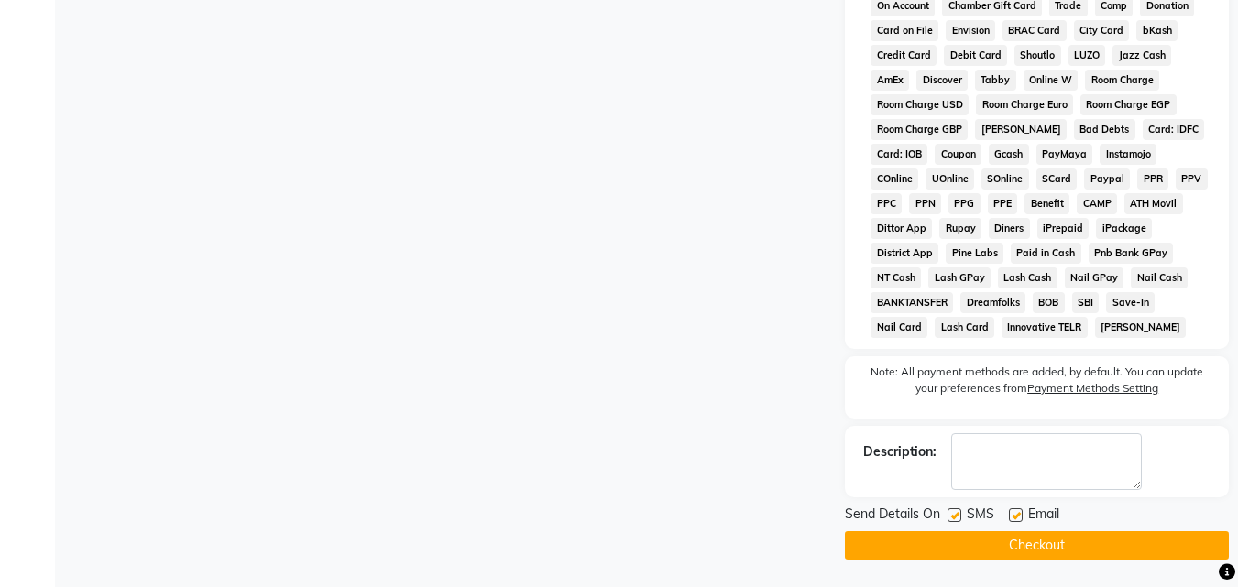
click at [1033, 549] on button "Checkout" at bounding box center [1037, 546] width 384 height 28
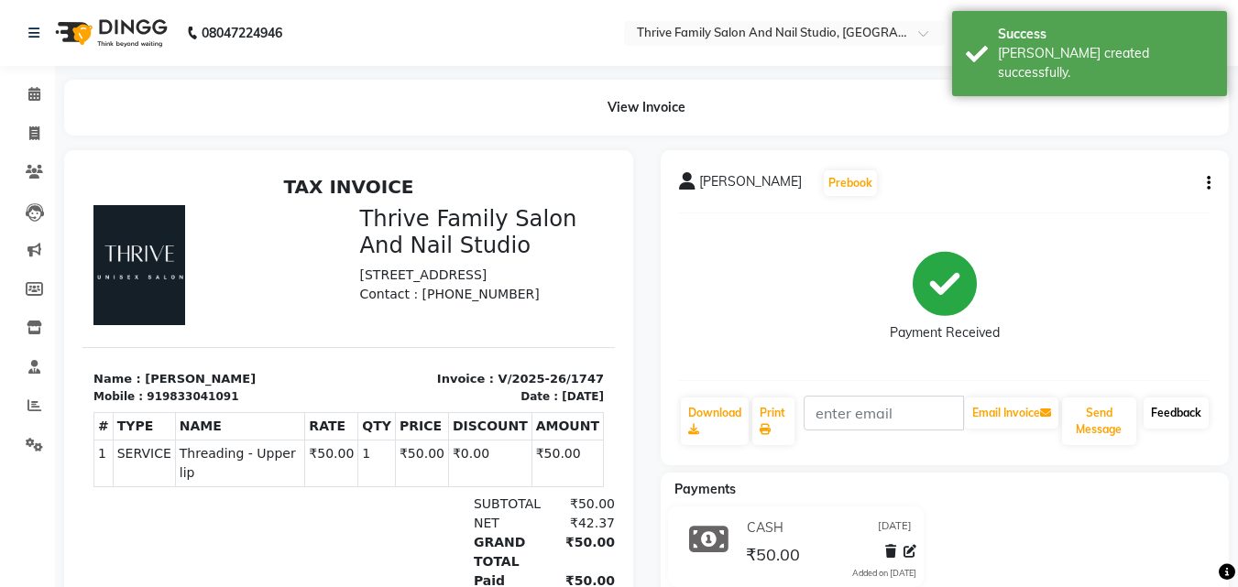
click at [1167, 410] on link "Feedback" at bounding box center [1176, 413] width 65 height 31
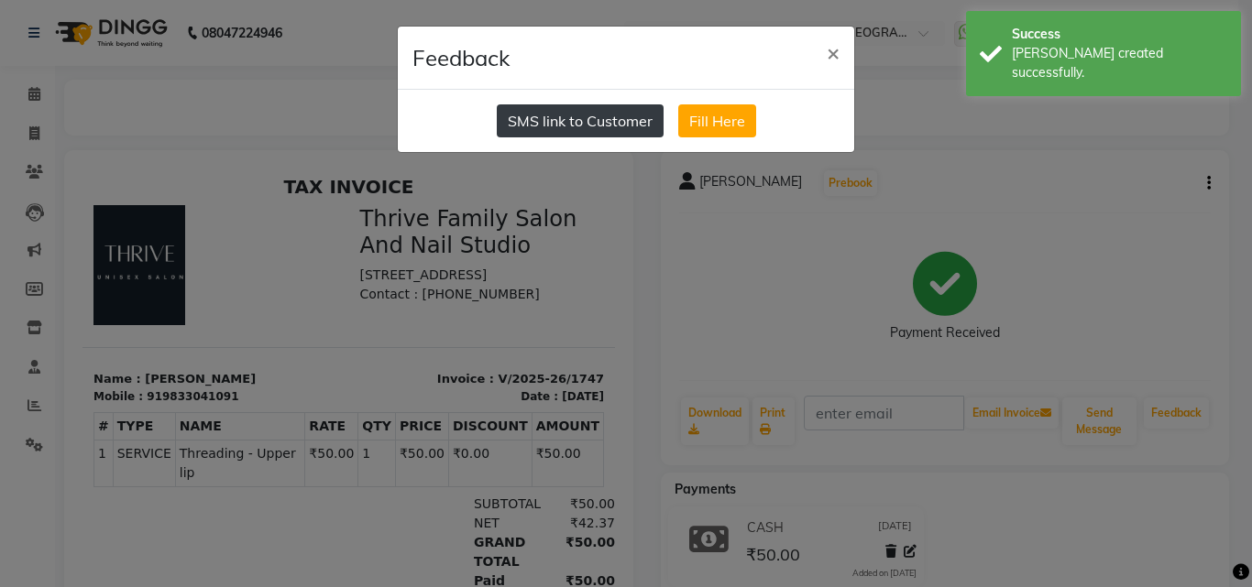
click at [581, 129] on button "SMS link to Customer" at bounding box center [580, 120] width 167 height 33
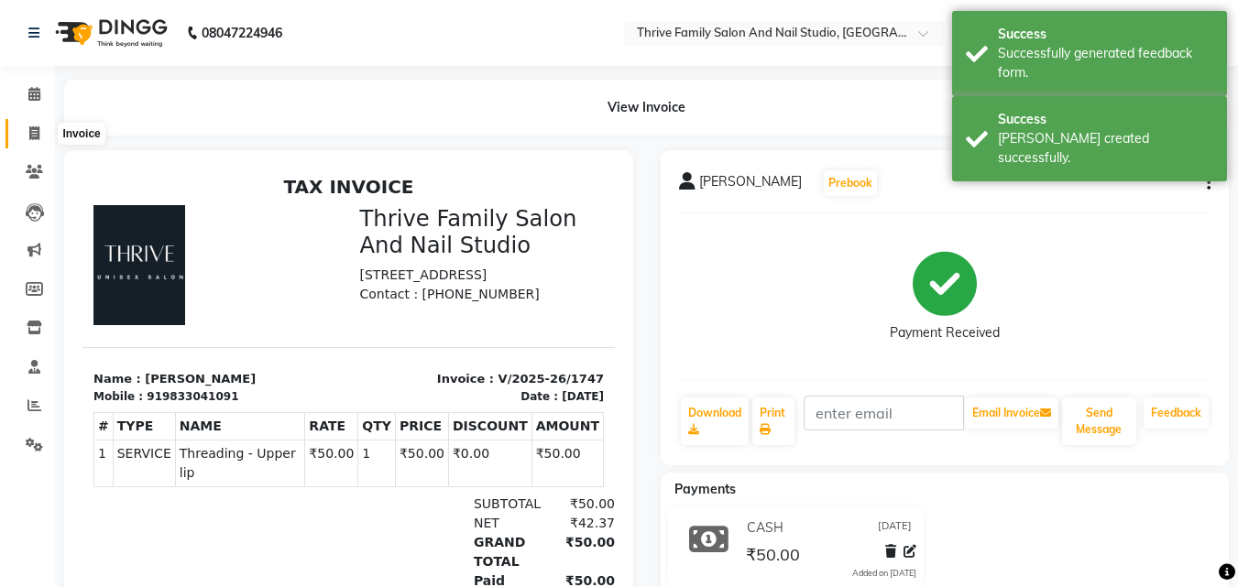
click at [39, 130] on icon at bounding box center [34, 133] width 10 height 14
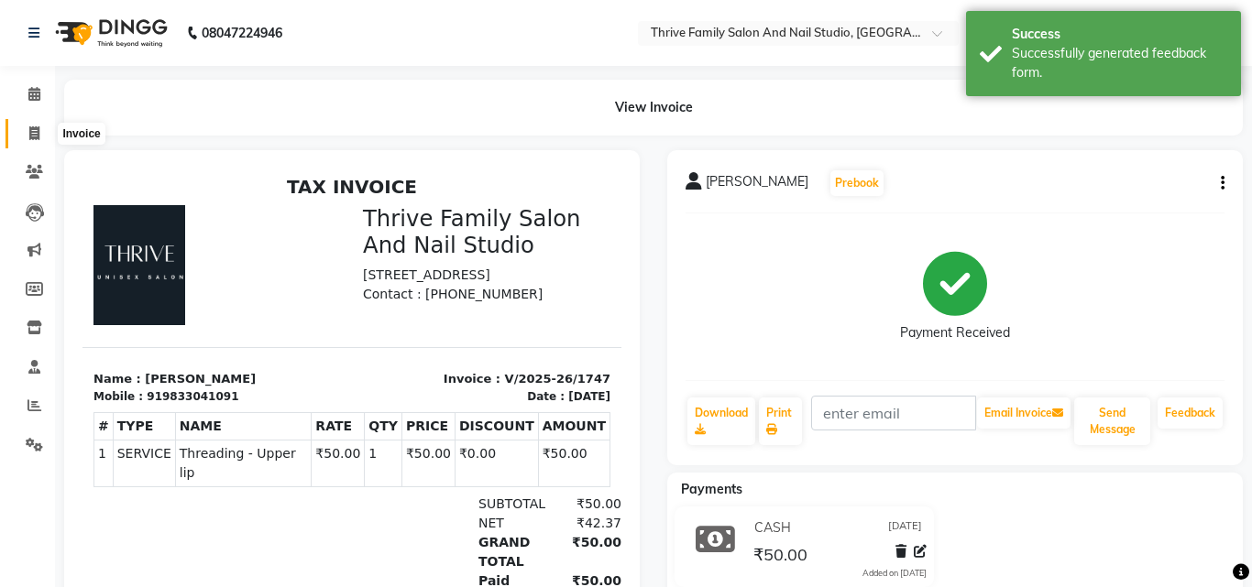
select select "5990"
select select "service"
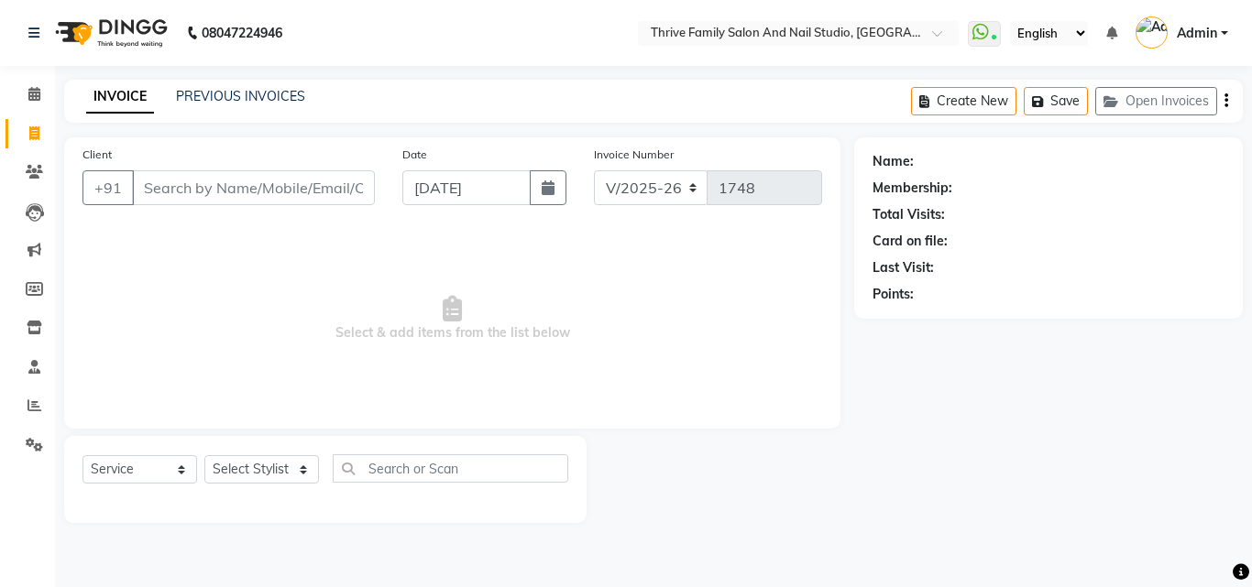
click at [560, 536] on main "INVOICE PREVIOUS INVOICES Create New Save Open Invoices Client +91 Date [DATE] …" at bounding box center [653, 315] width 1197 height 471
click at [168, 197] on input "Client" at bounding box center [253, 187] width 243 height 35
type input "7208051671"
click at [316, 176] on button "Add Client" at bounding box center [327, 187] width 94 height 35
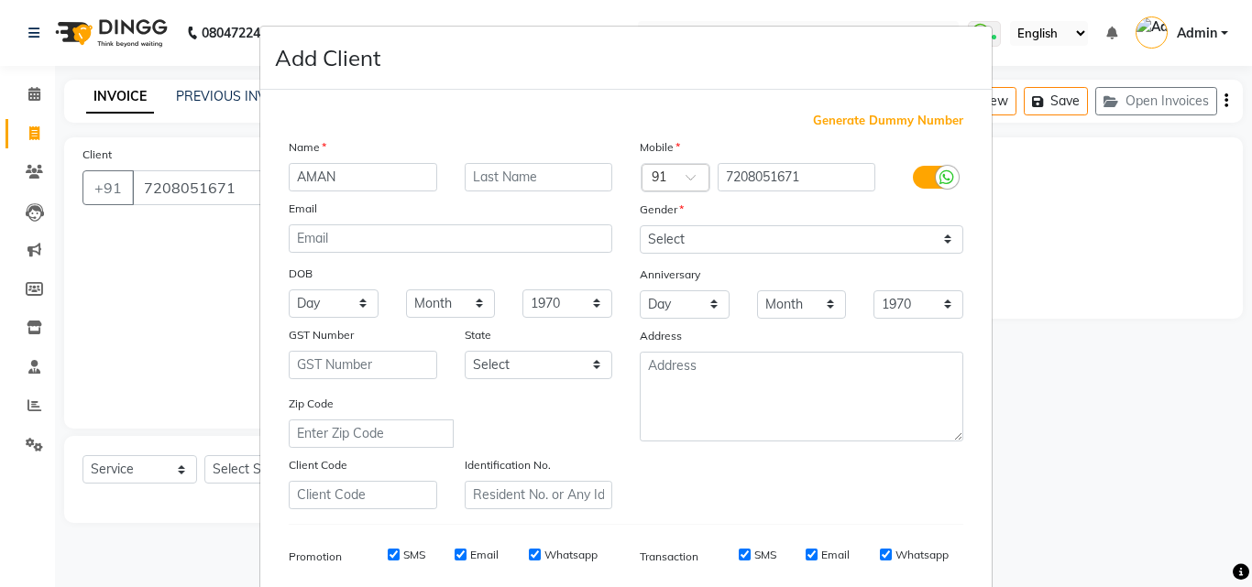
type input "AMAN"
click at [690, 246] on select "Select [DEMOGRAPHIC_DATA] [DEMOGRAPHIC_DATA] Other Prefer Not To Say" at bounding box center [802, 239] width 324 height 28
select select "[DEMOGRAPHIC_DATA]"
click at [640, 225] on select "Select [DEMOGRAPHIC_DATA] [DEMOGRAPHIC_DATA] Other Prefer Not To Say" at bounding box center [802, 239] width 324 height 28
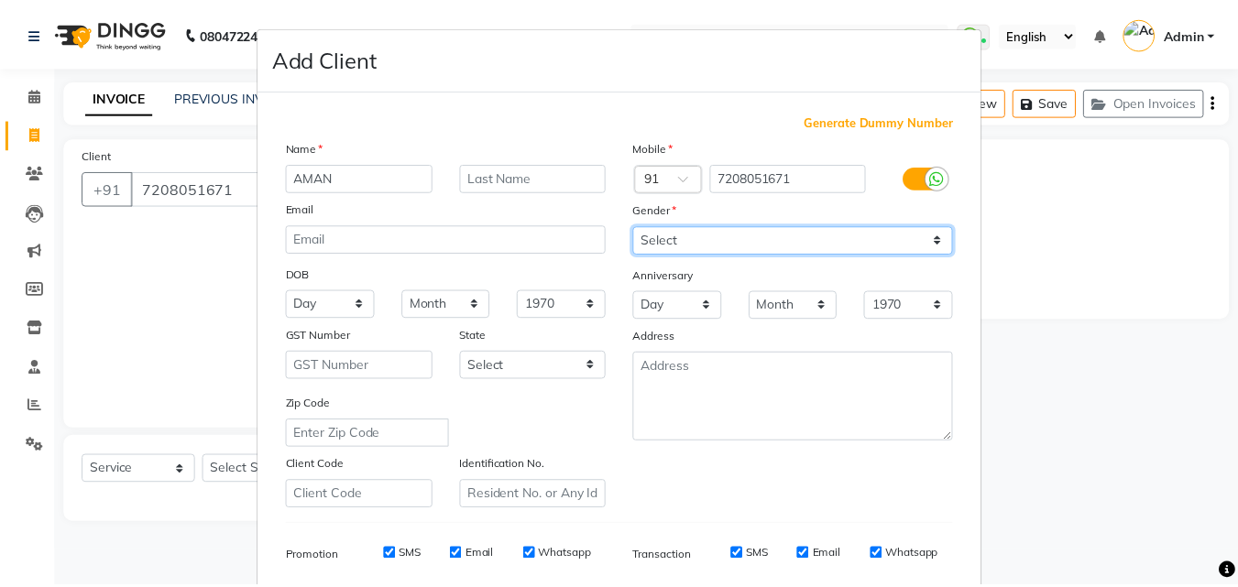
scroll to position [258, 0]
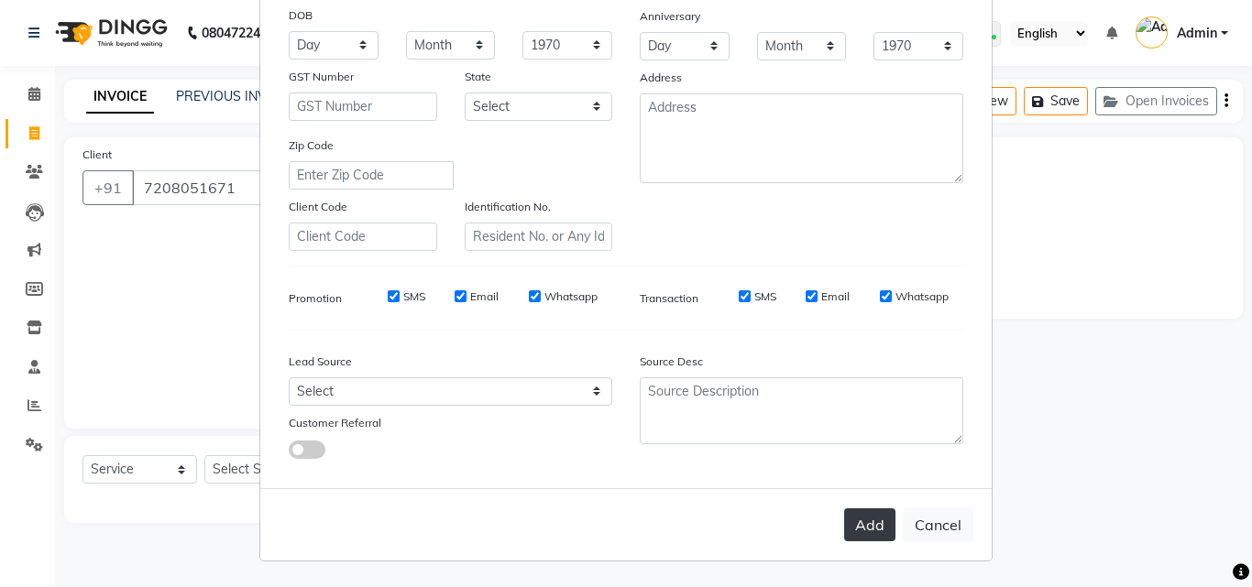
click at [868, 526] on button "Add" at bounding box center [869, 525] width 51 height 33
select select
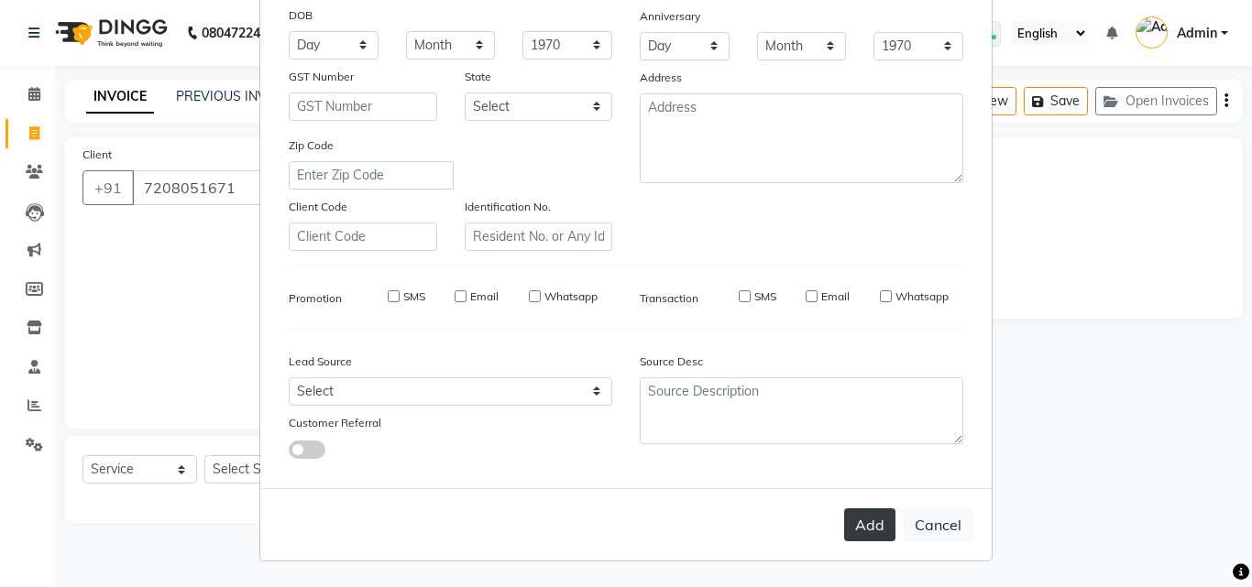
select select
checkbox input "false"
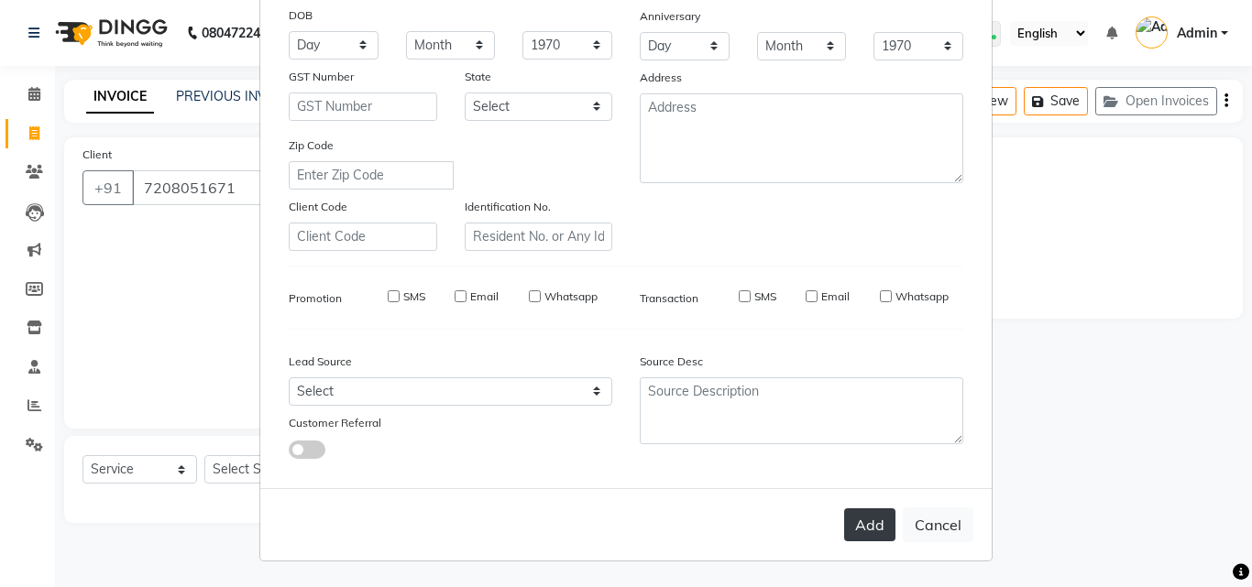
checkbox input "false"
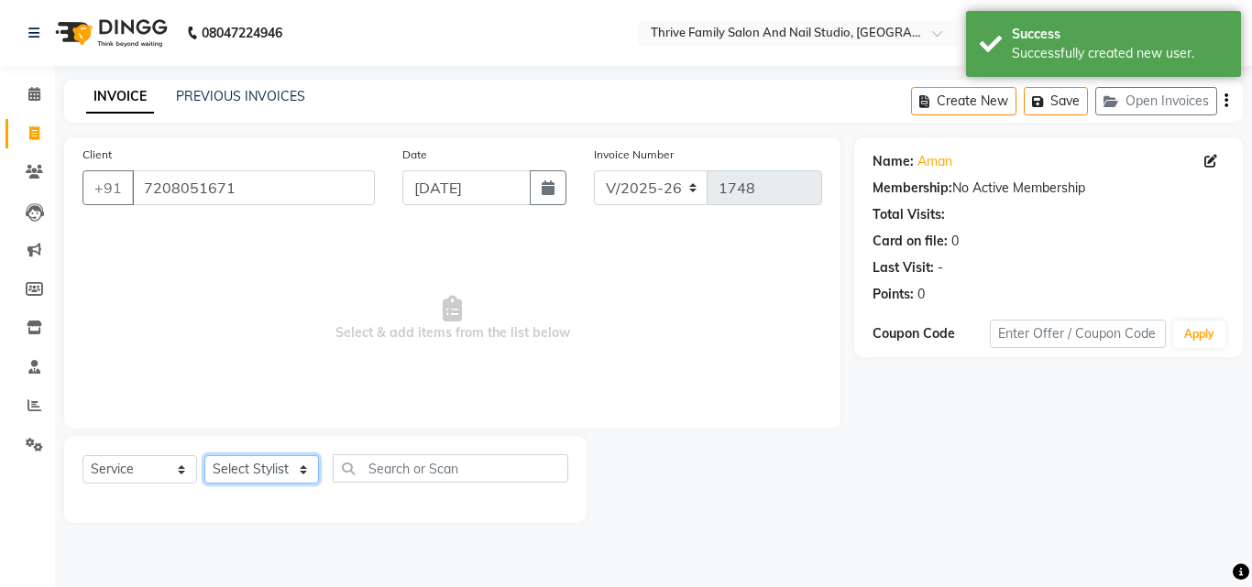
click at [273, 472] on select "Select Stylist [PERSON_NAME] [PERSON_NAME] [PERSON_NAME] Manager [PERSON_NAME] …" at bounding box center [261, 469] width 115 height 28
select select "42613"
click at [204, 455] on select "Select Stylist [PERSON_NAME] [PERSON_NAME] [PERSON_NAME] Manager [PERSON_NAME] …" at bounding box center [261, 469] width 115 height 28
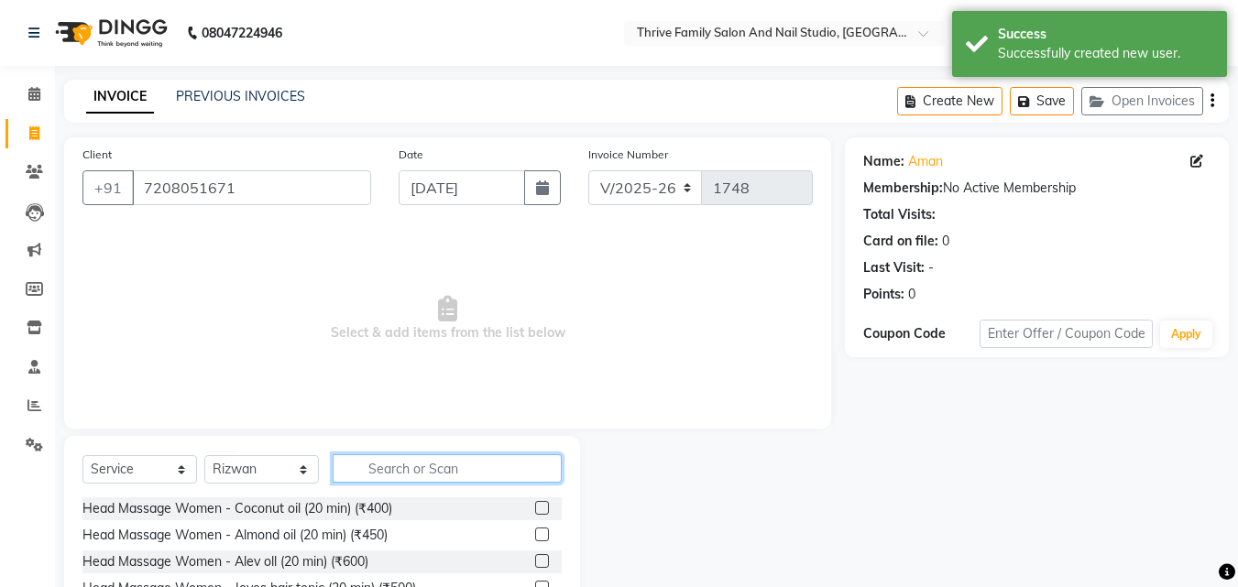
click at [403, 466] on input "text" at bounding box center [447, 469] width 229 height 28
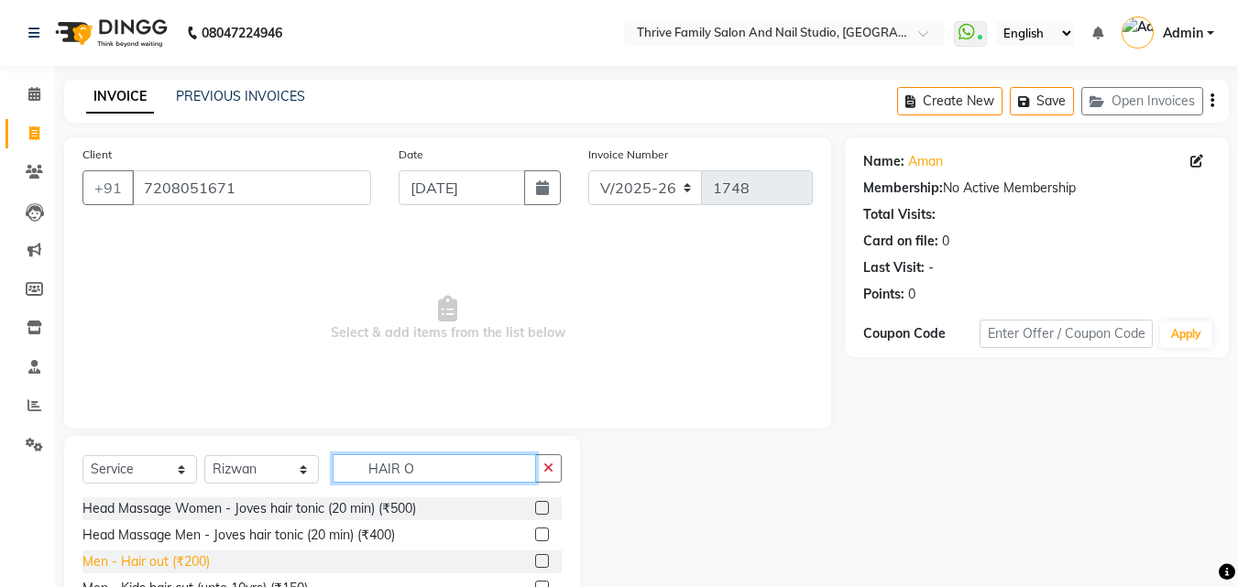
type input "HAIR O"
click at [186, 566] on div "Men - Hair out (₹200)" at bounding box center [145, 562] width 127 height 19
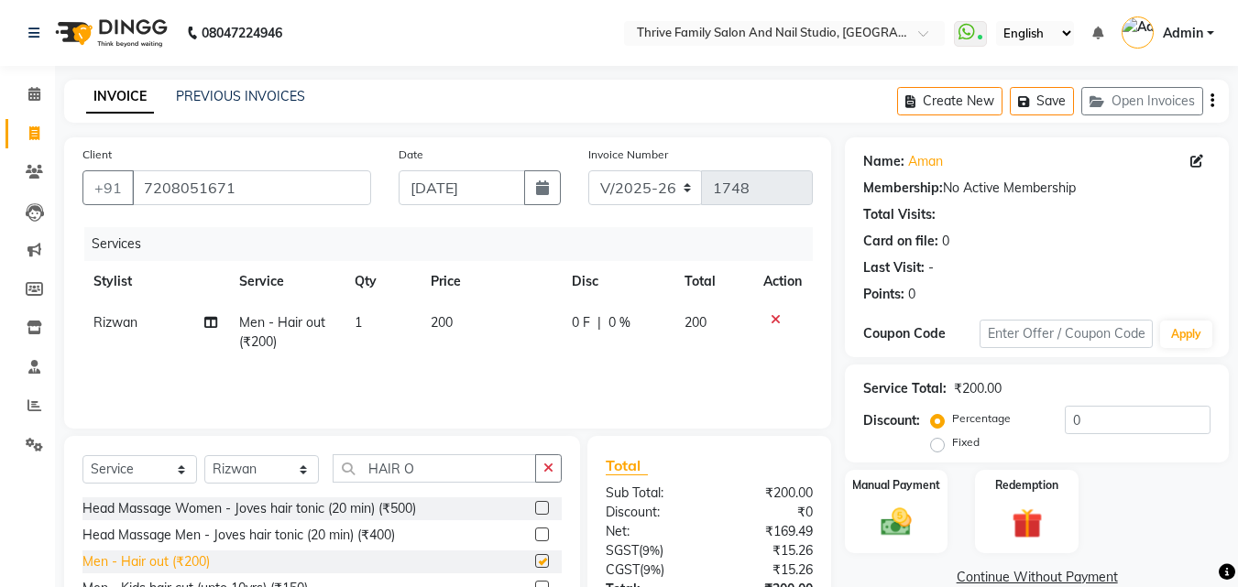
checkbox input "false"
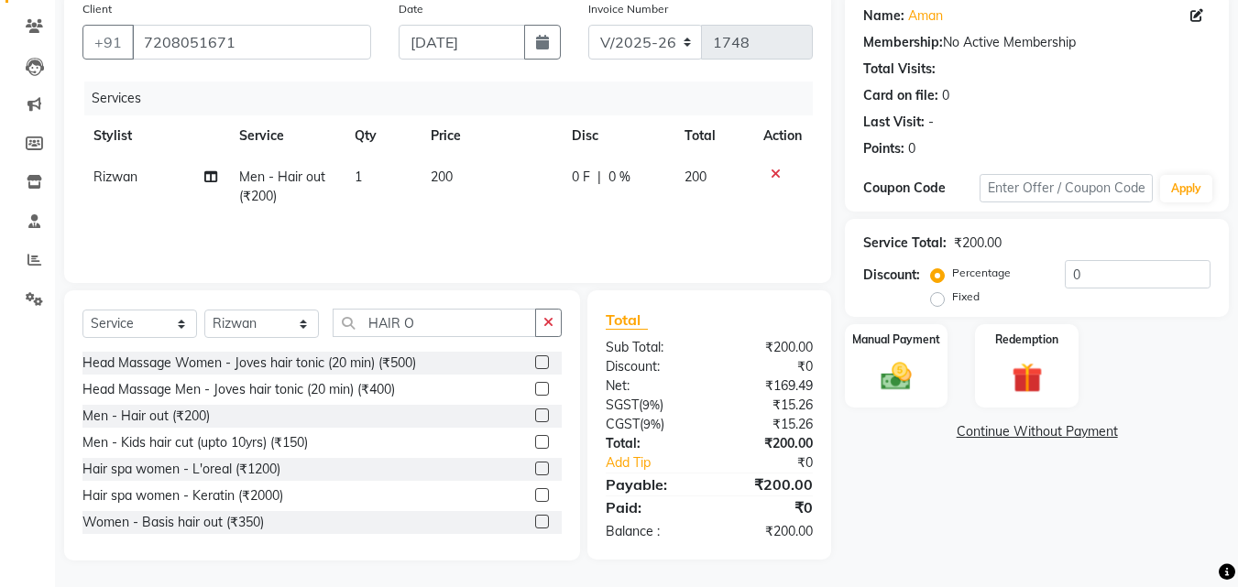
scroll to position [147, 0]
click at [453, 325] on input "HAIR O" at bounding box center [434, 322] width 203 height 28
type input "H"
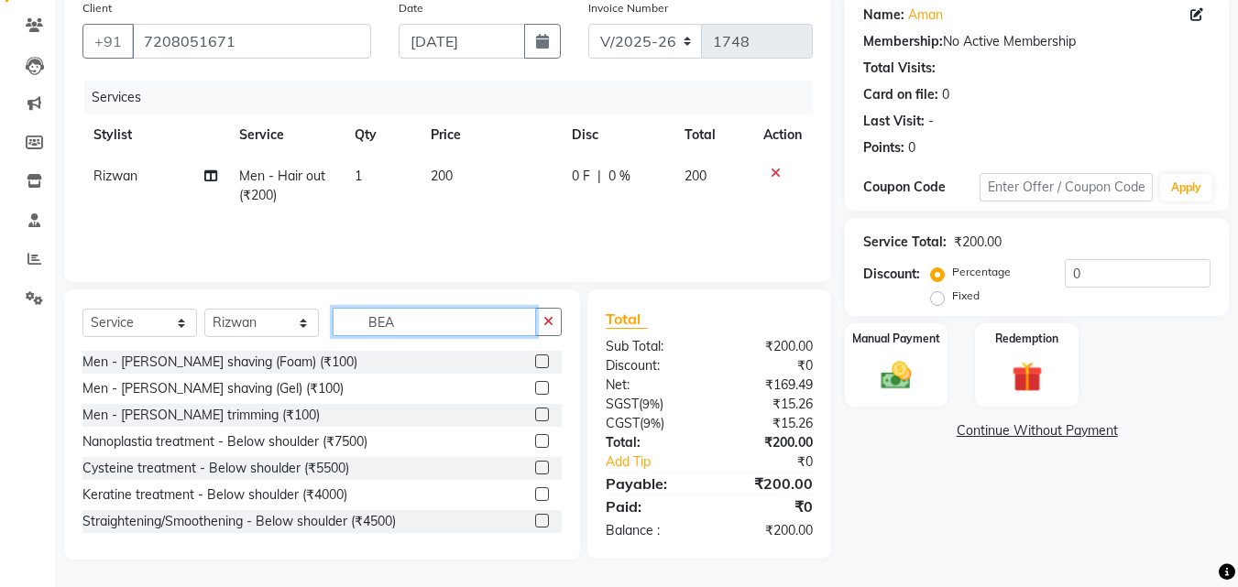
scroll to position [146, 0]
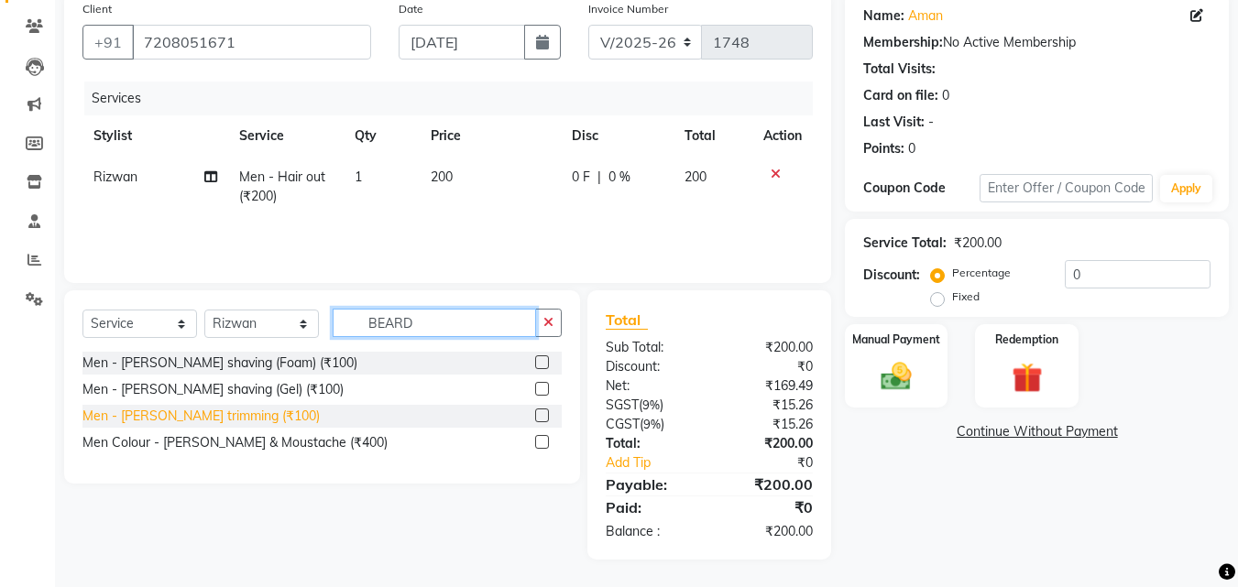
type input "BEARD"
click at [231, 411] on div "Men - [PERSON_NAME] trimming (₹100)" at bounding box center [200, 416] width 237 height 19
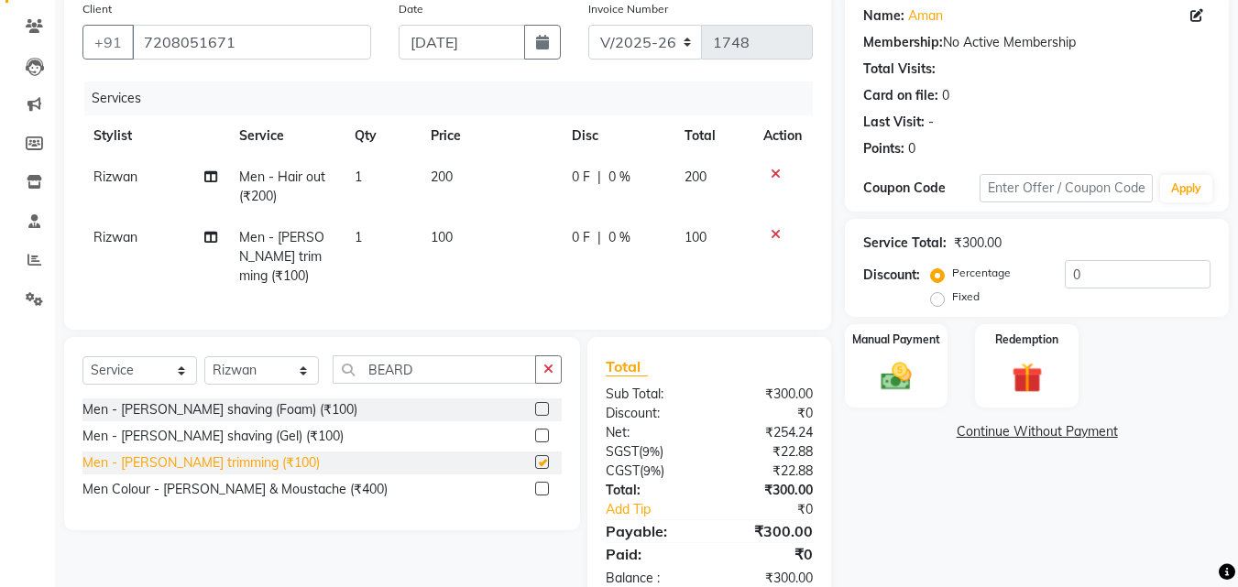
checkbox input "false"
click at [895, 380] on img at bounding box center [896, 376] width 51 height 37
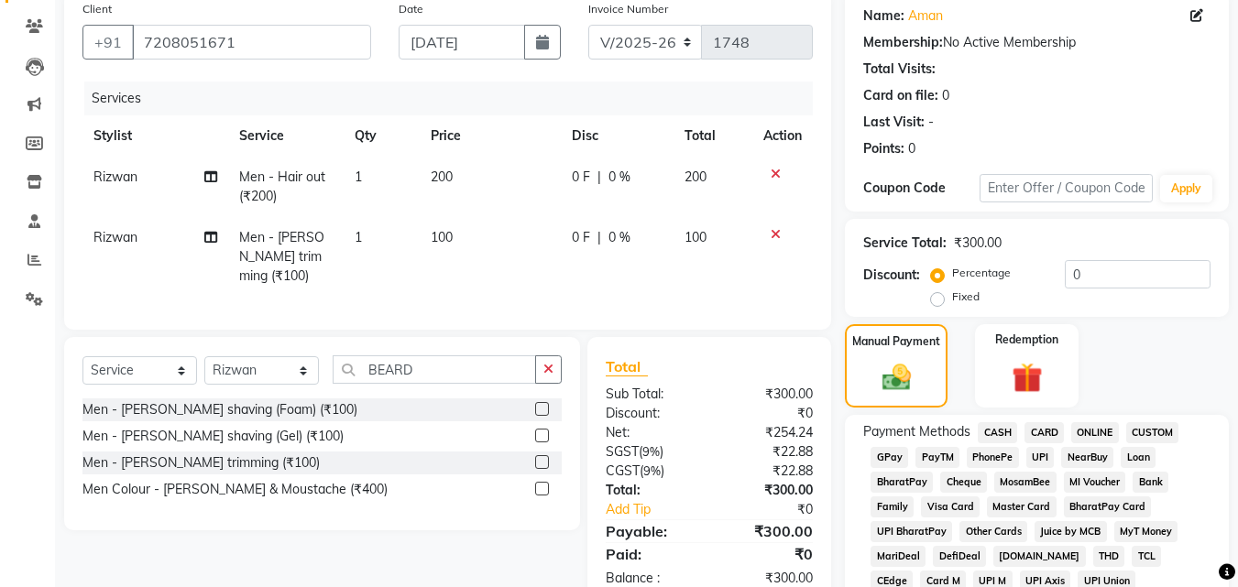
click at [928, 465] on span "PayTM" at bounding box center [938, 457] width 44 height 21
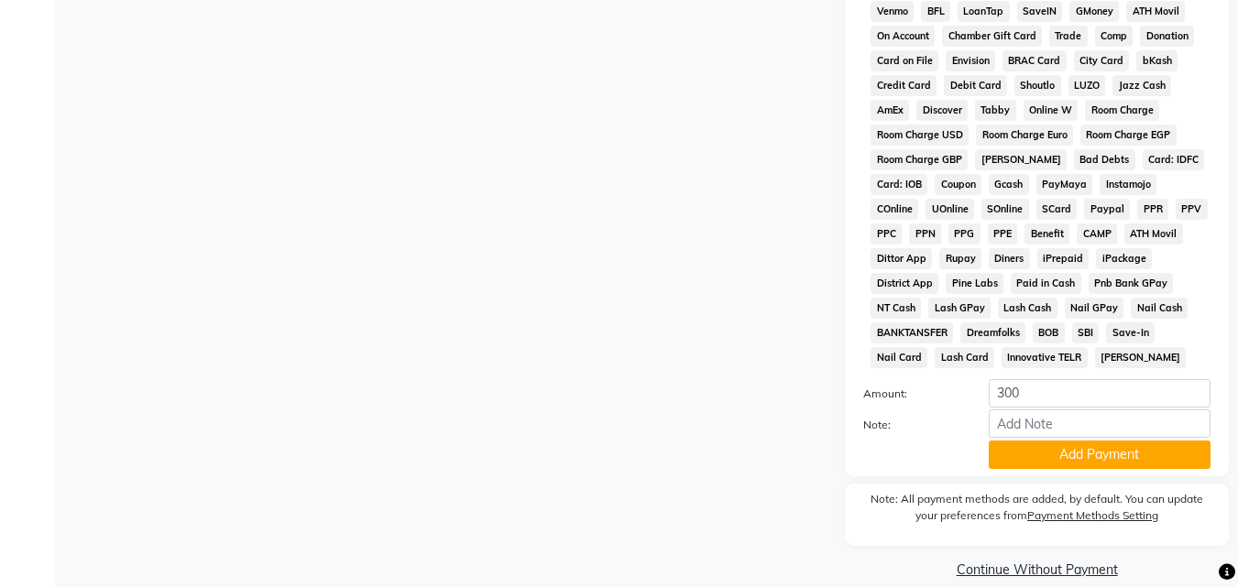
scroll to position [814, 0]
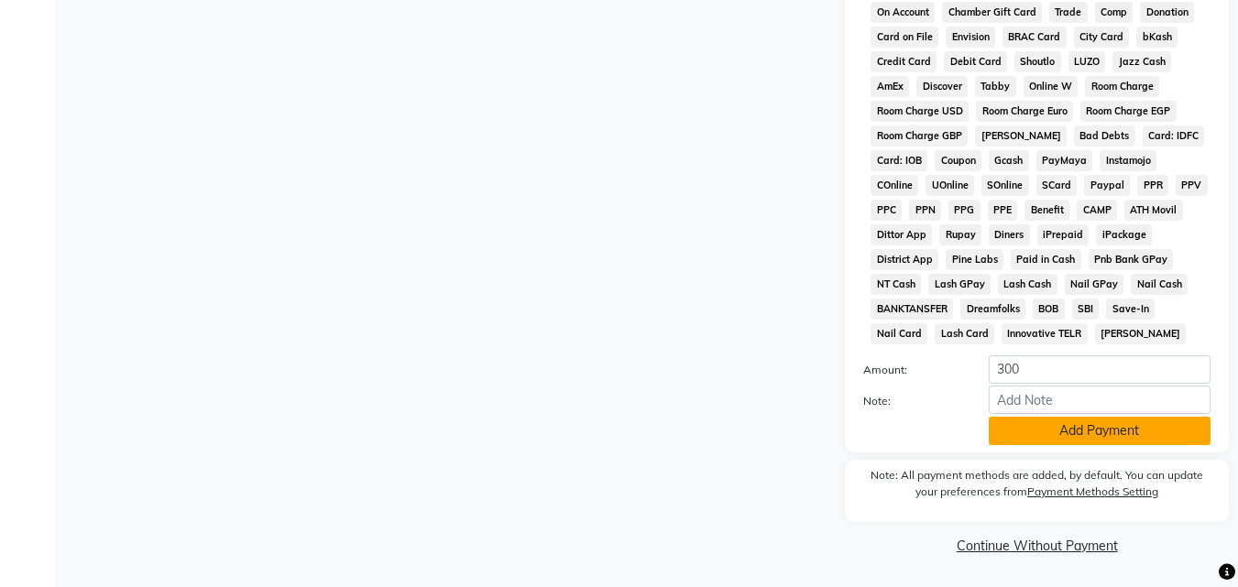
click at [1081, 428] on button "Add Payment" at bounding box center [1100, 431] width 222 height 28
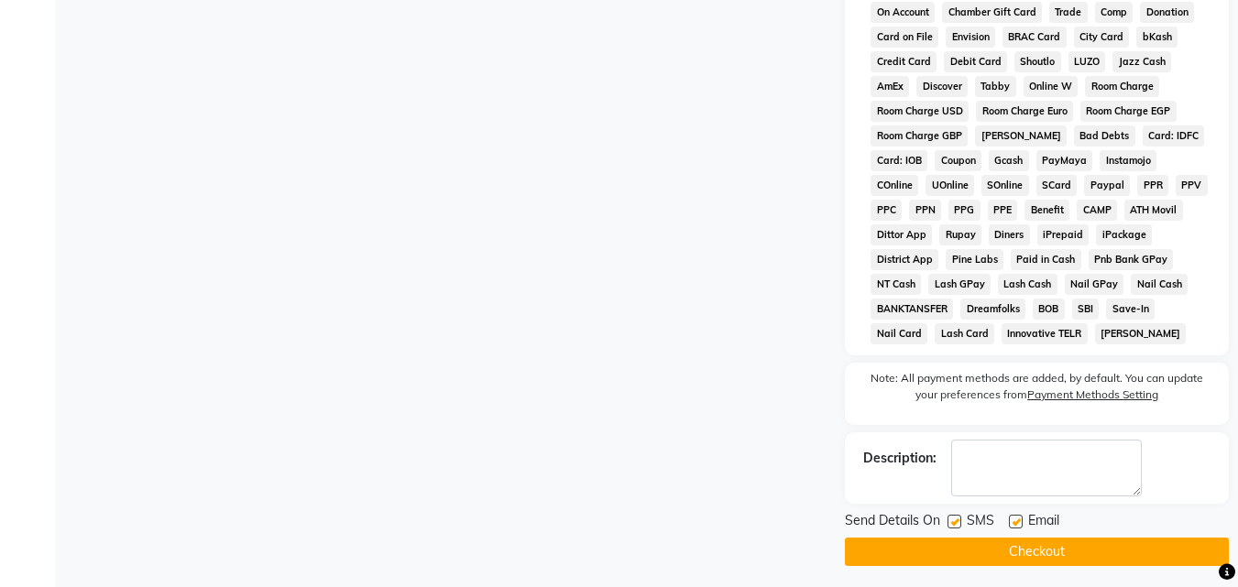
click at [1042, 557] on button "Checkout" at bounding box center [1037, 552] width 384 height 28
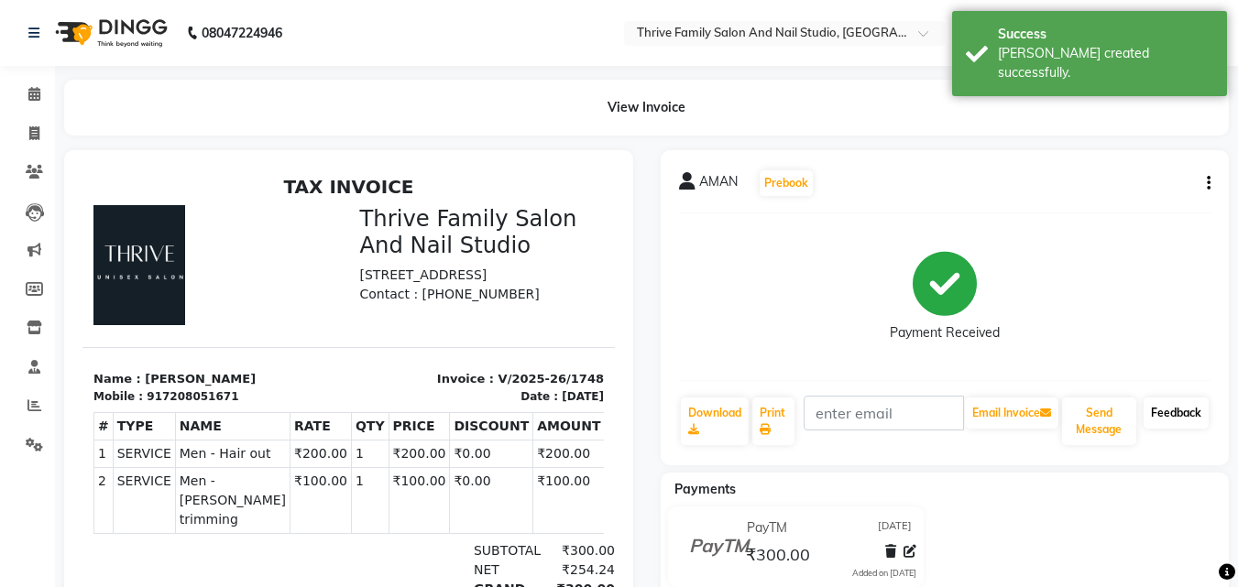
click at [1189, 411] on link "Feedback" at bounding box center [1176, 413] width 65 height 31
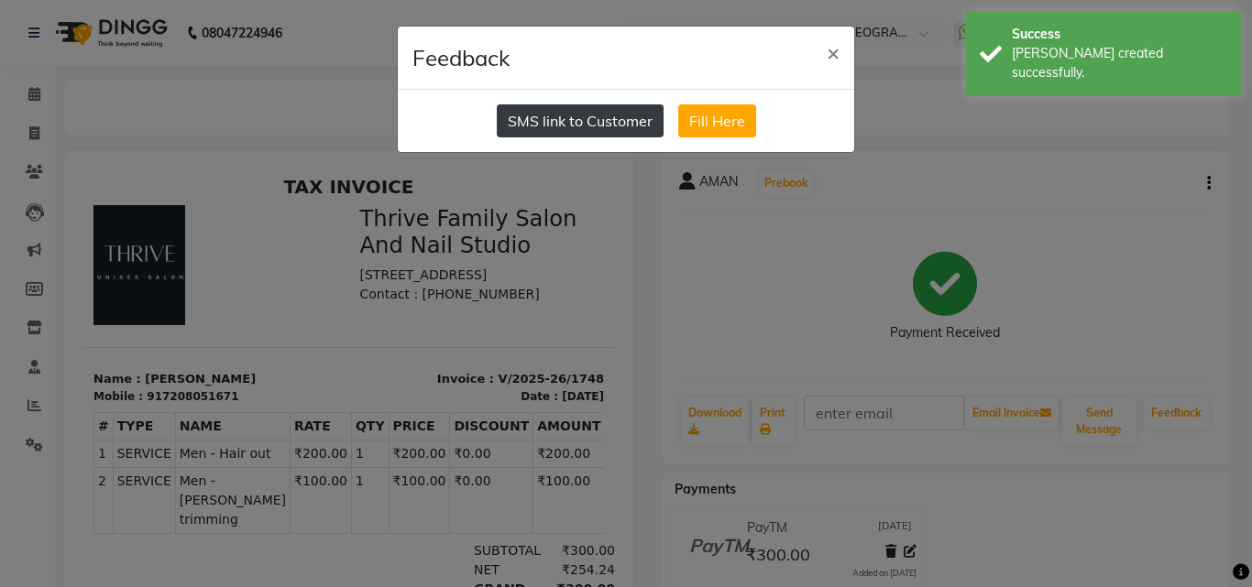
click at [564, 120] on button "SMS link to Customer" at bounding box center [580, 120] width 167 height 33
